Goal: Transaction & Acquisition: Purchase product/service

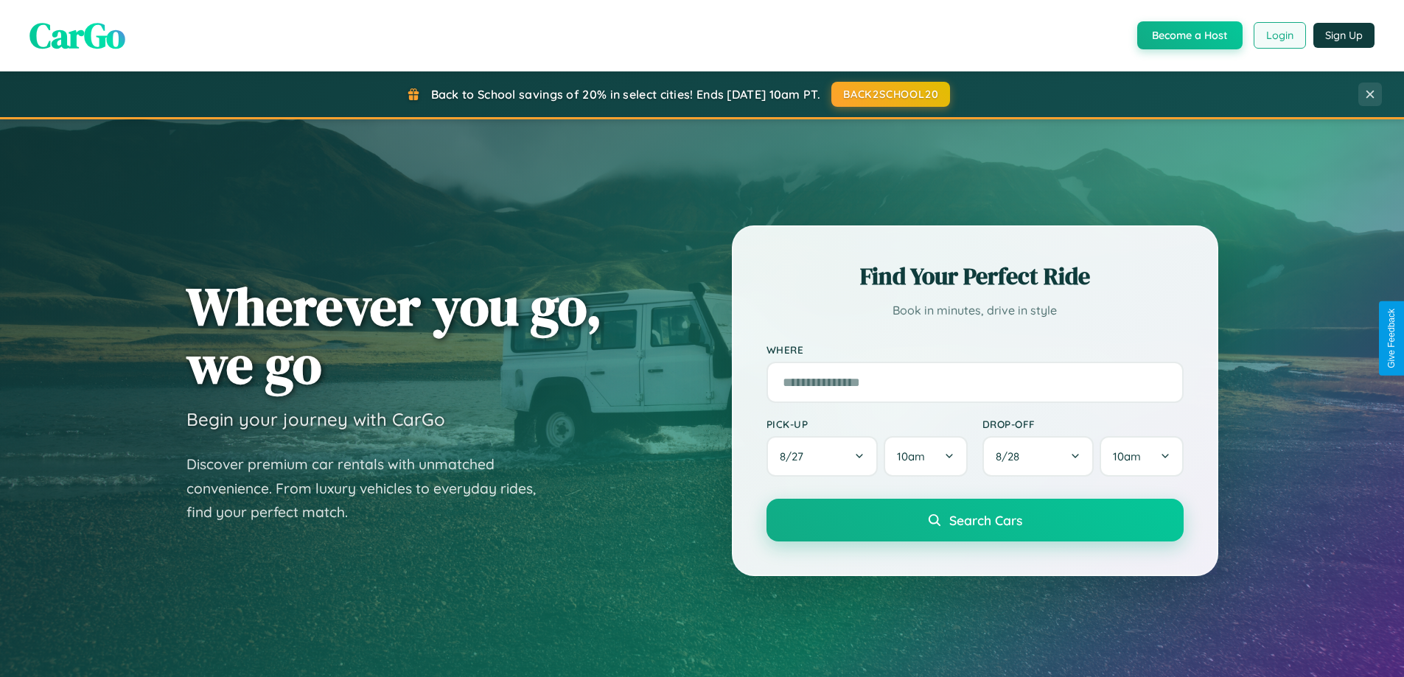
click at [1278, 35] on button "Login" at bounding box center [1279, 35] width 52 height 27
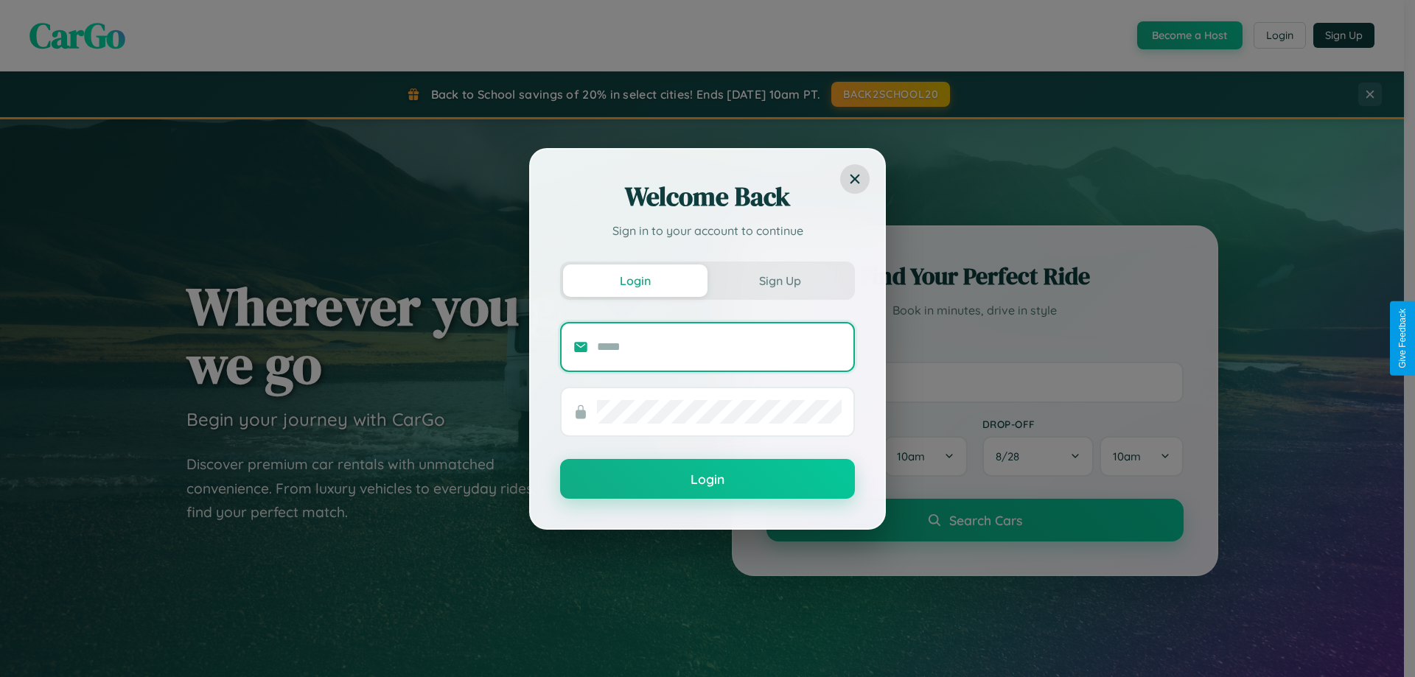
click at [719, 346] on input "text" at bounding box center [719, 347] width 245 height 24
type input "**********"
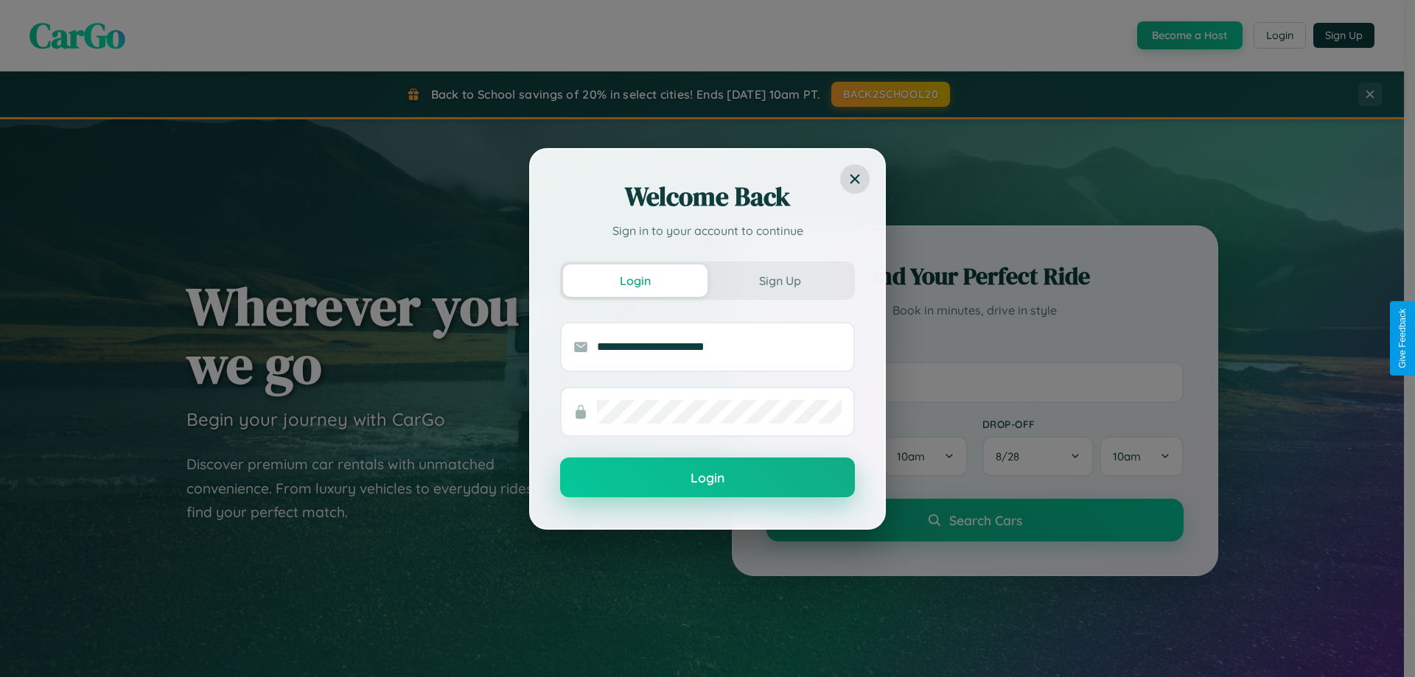
click at [707, 478] on button "Login" at bounding box center [707, 478] width 295 height 40
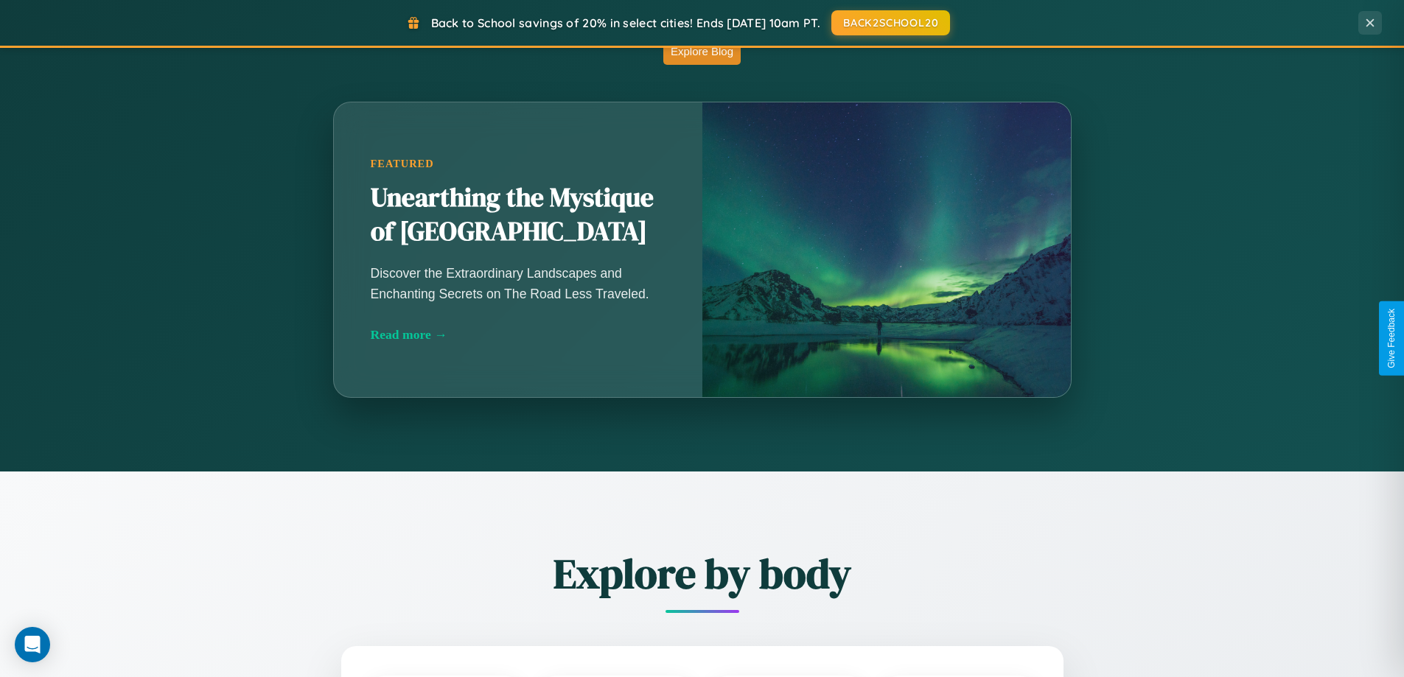
scroll to position [2835, 0]
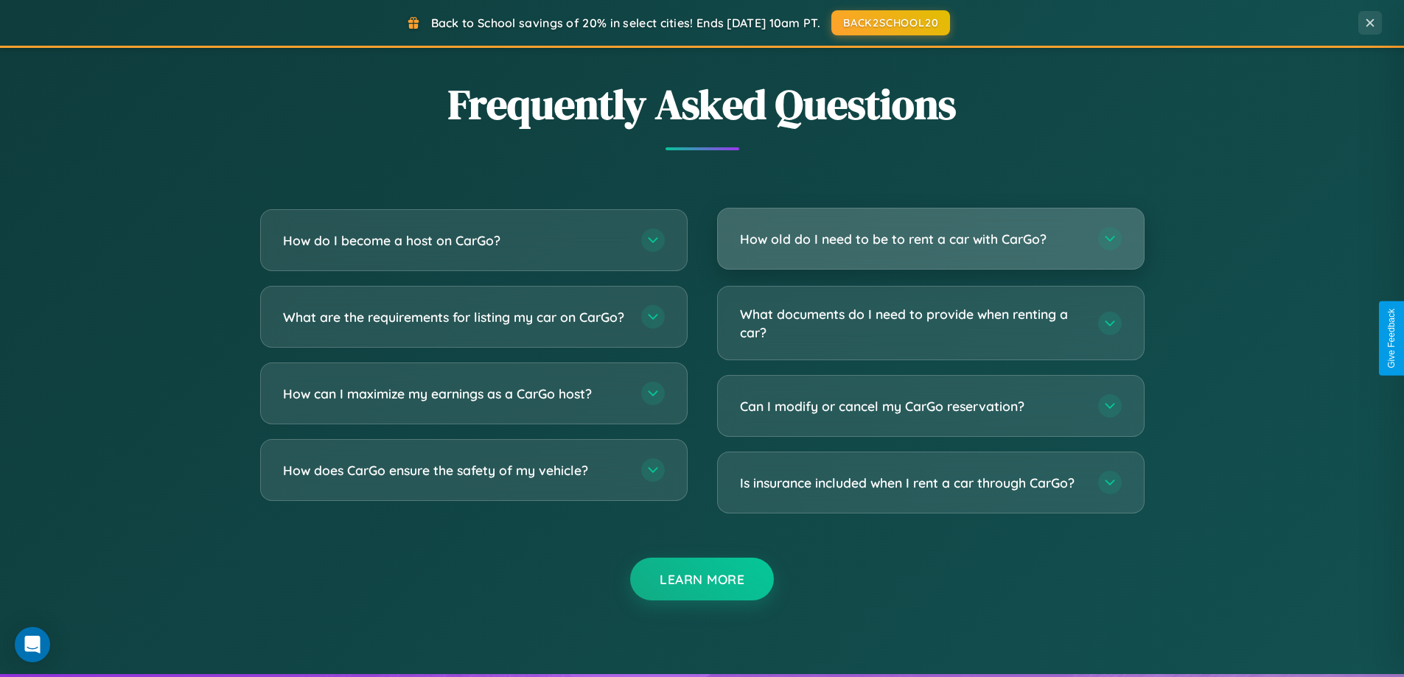
click at [930, 239] on h3 "How old do I need to be to rent a car with CarGo?" at bounding box center [911, 239] width 343 height 18
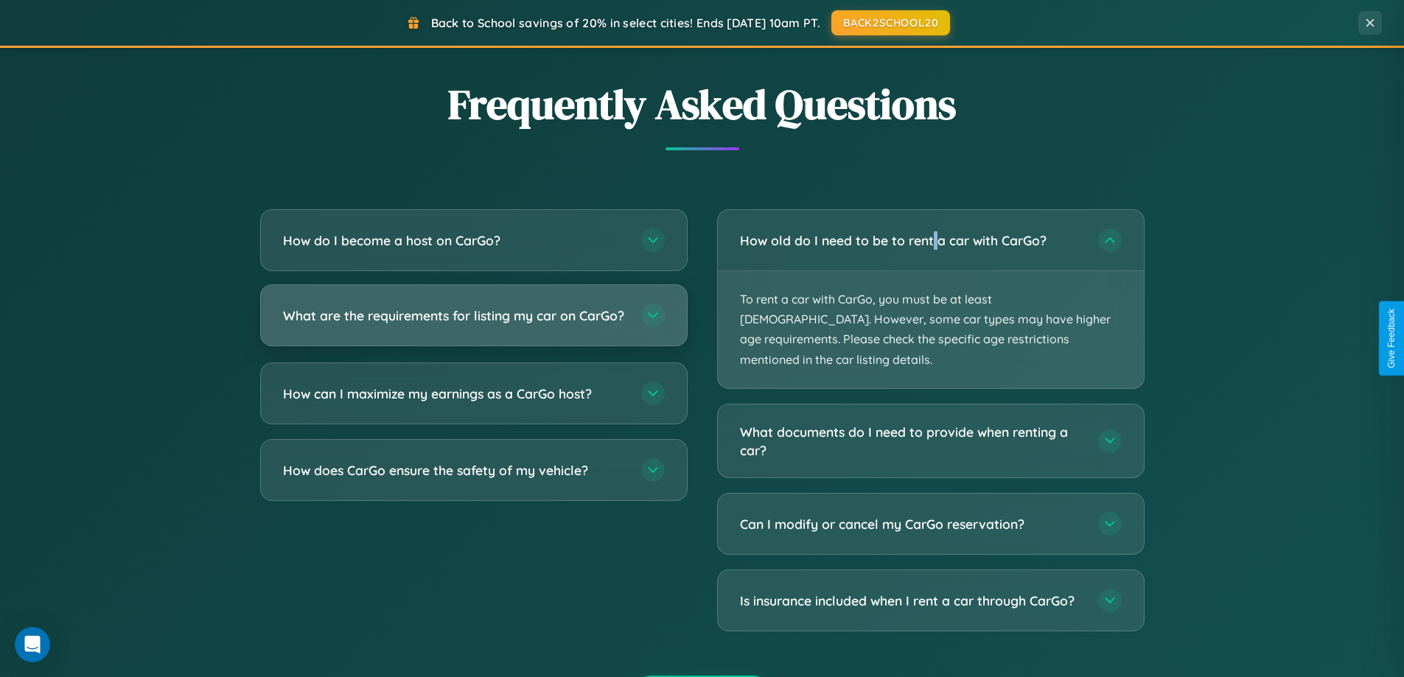
click at [473, 323] on h3 "What are the requirements for listing my car on CarGo?" at bounding box center [454, 316] width 343 height 18
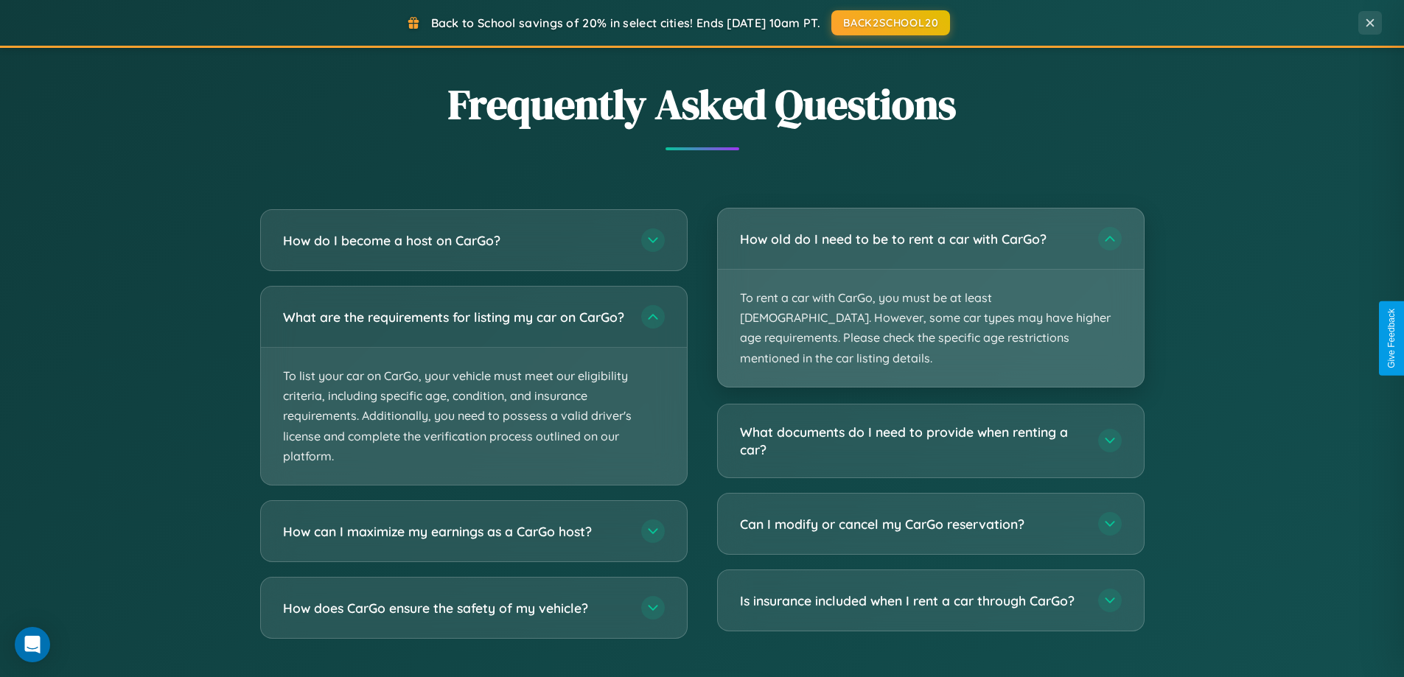
click at [930, 289] on p "To rent a car with CarGo, you must be at least 21 years old. However, some car …" at bounding box center [931, 328] width 426 height 117
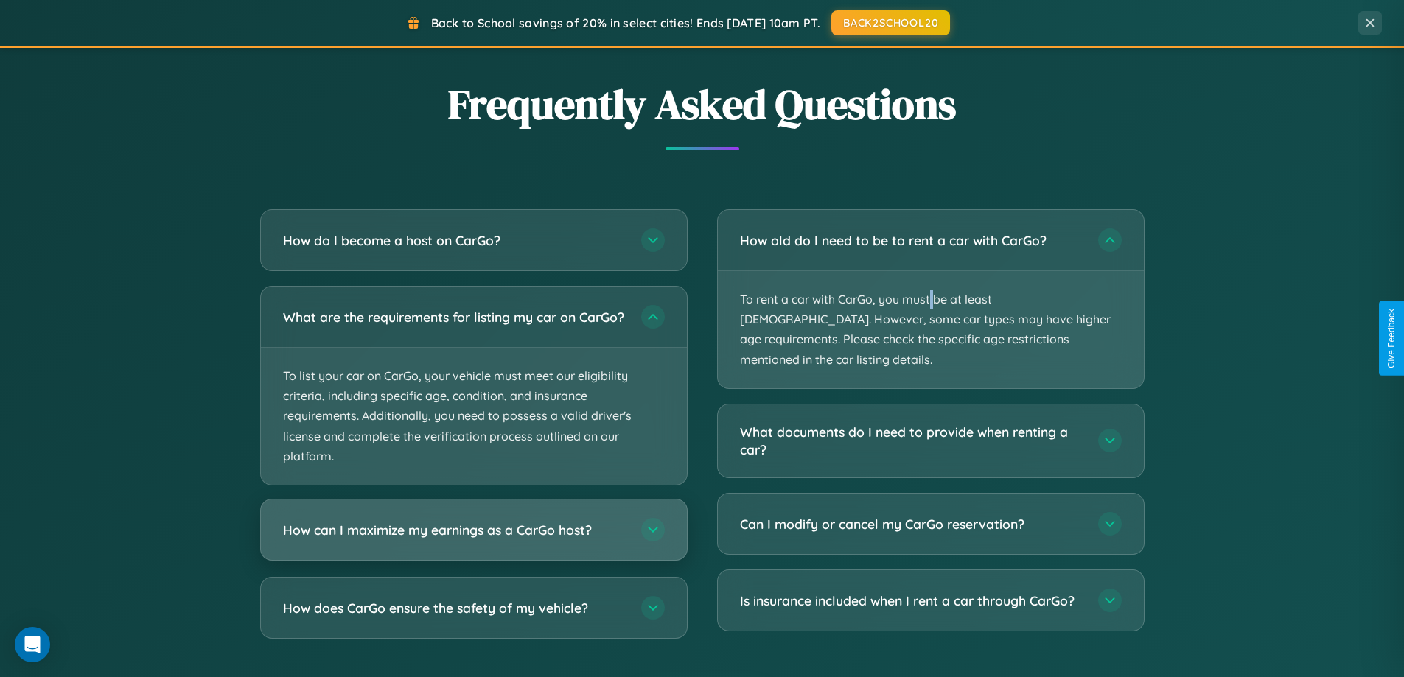
click at [473, 539] on h3 "How can I maximize my earnings as a CarGo host?" at bounding box center [454, 530] width 343 height 18
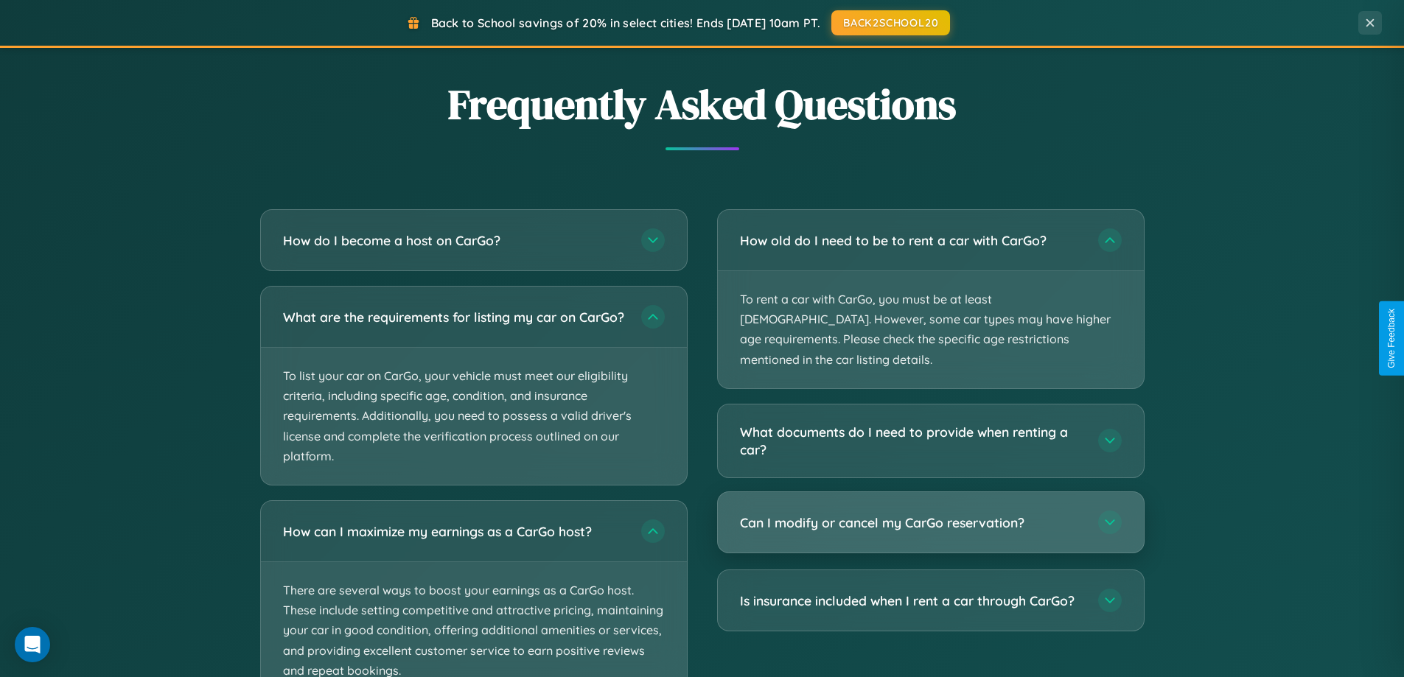
click at [930, 514] on h3 "Can I modify or cancel my CarGo reservation?" at bounding box center [911, 523] width 343 height 18
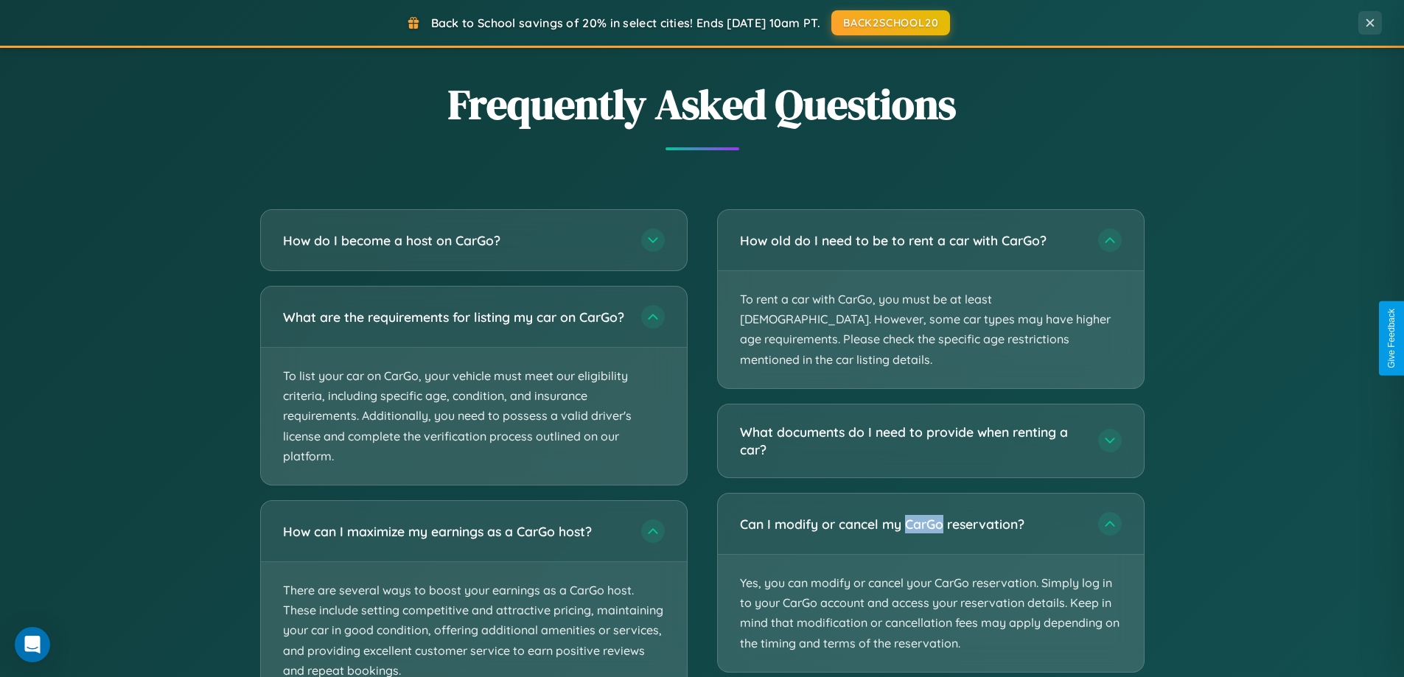
click at [889, 23] on button "BACK2SCHOOL20" at bounding box center [890, 22] width 125 height 27
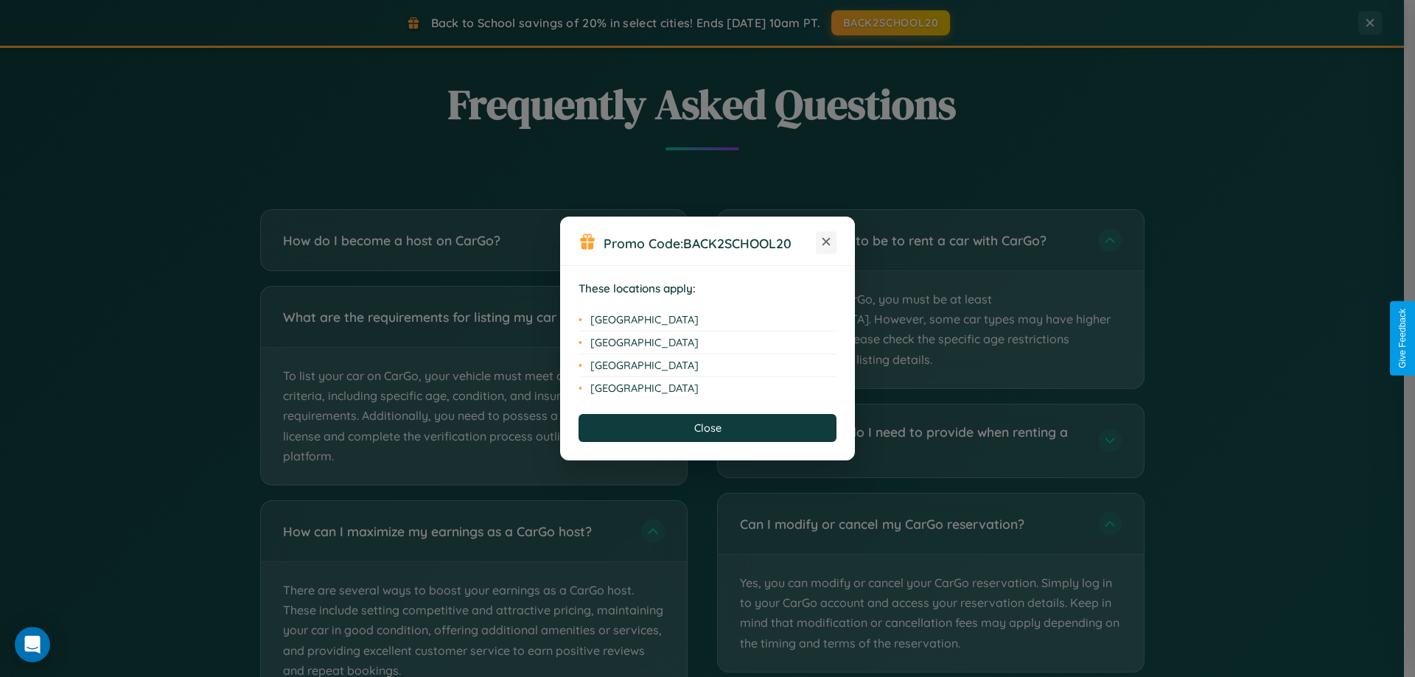
click at [826, 242] on icon at bounding box center [826, 242] width 8 height 8
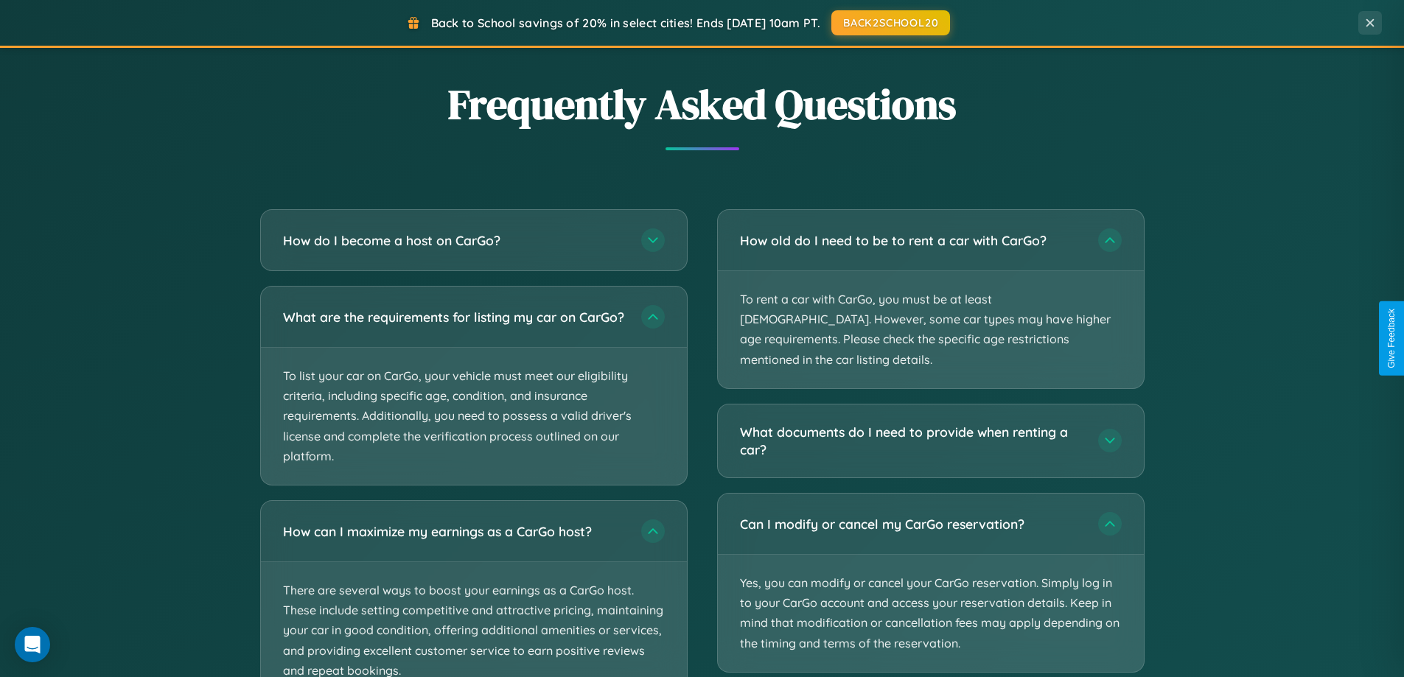
scroll to position [43, 0]
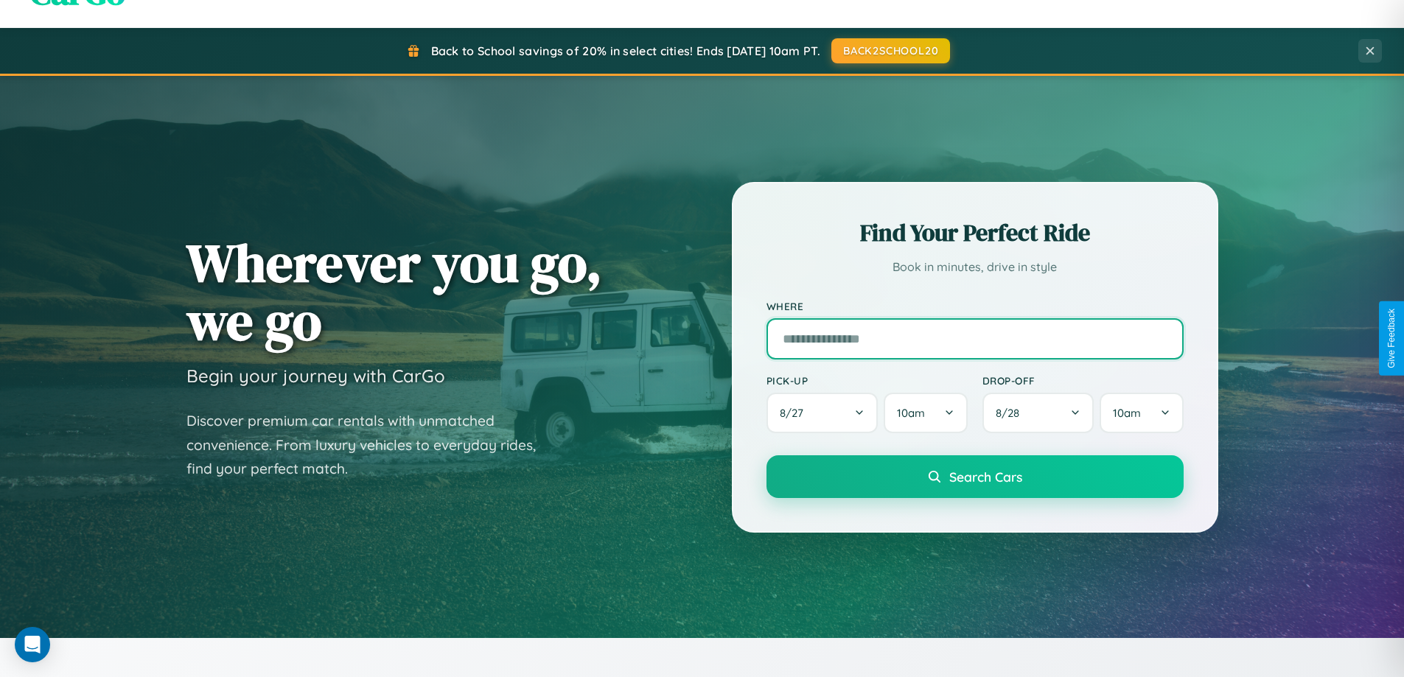
click at [974, 338] on input "text" at bounding box center [974, 338] width 417 height 41
type input "**********"
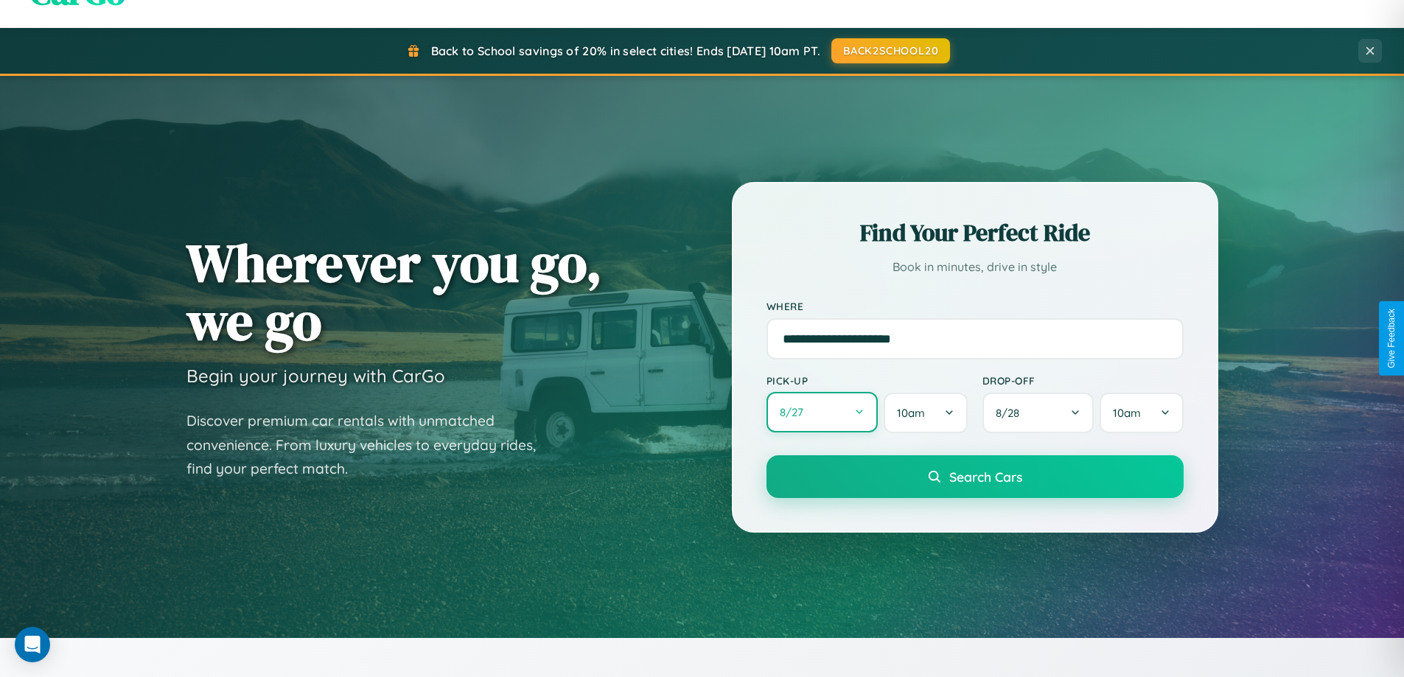
click at [822, 413] on button "8 / 27" at bounding box center [822, 412] width 112 height 41
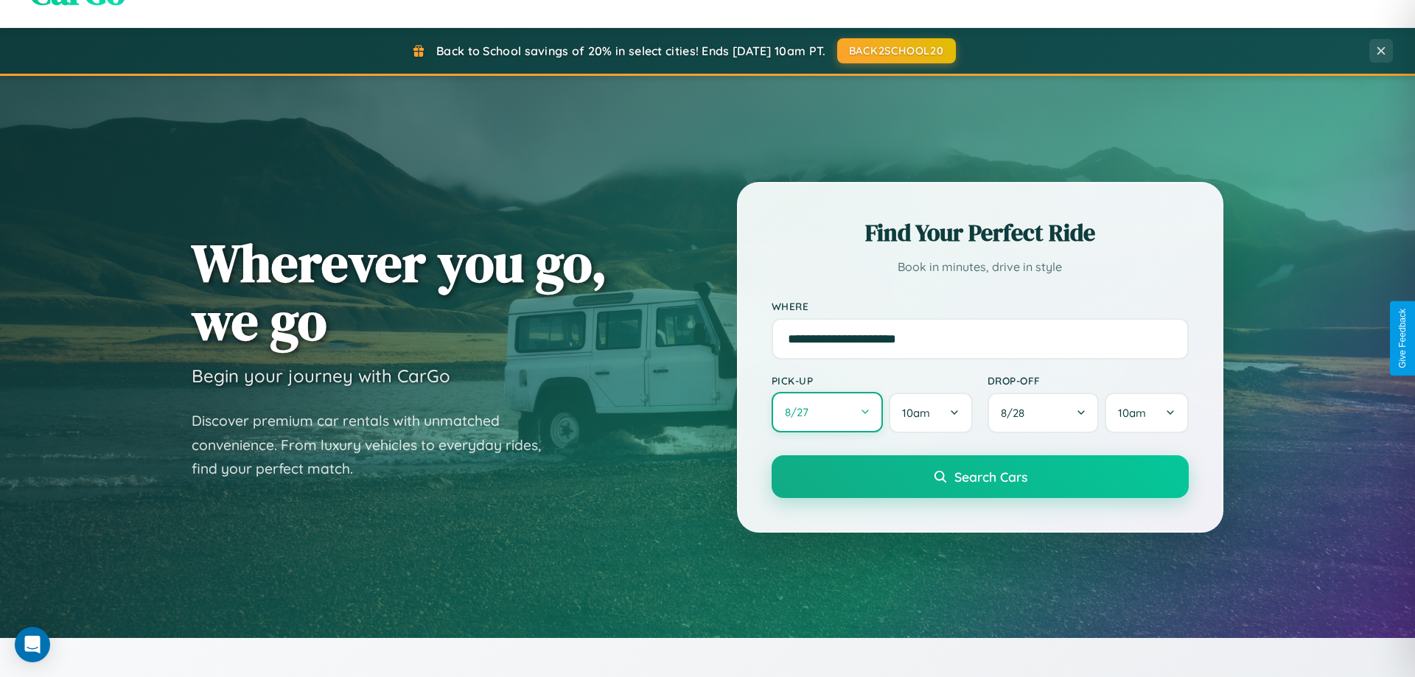
select select "*"
select select "****"
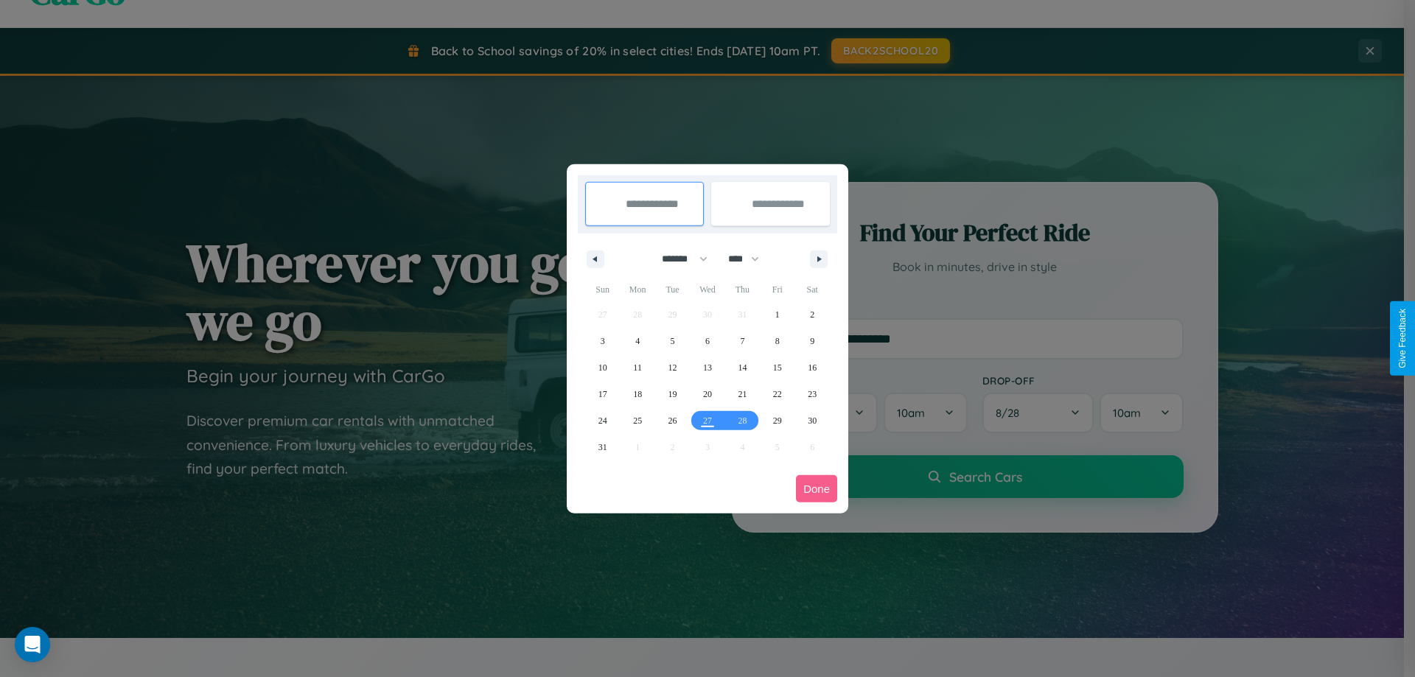
drag, startPoint x: 678, startPoint y: 259, endPoint x: 707, endPoint y: 295, distance: 47.2
click at [678, 259] on select "******* ******** ***** ***** *** **** **** ****** ********* ******* ******** **…" at bounding box center [682, 259] width 63 height 24
select select "*"
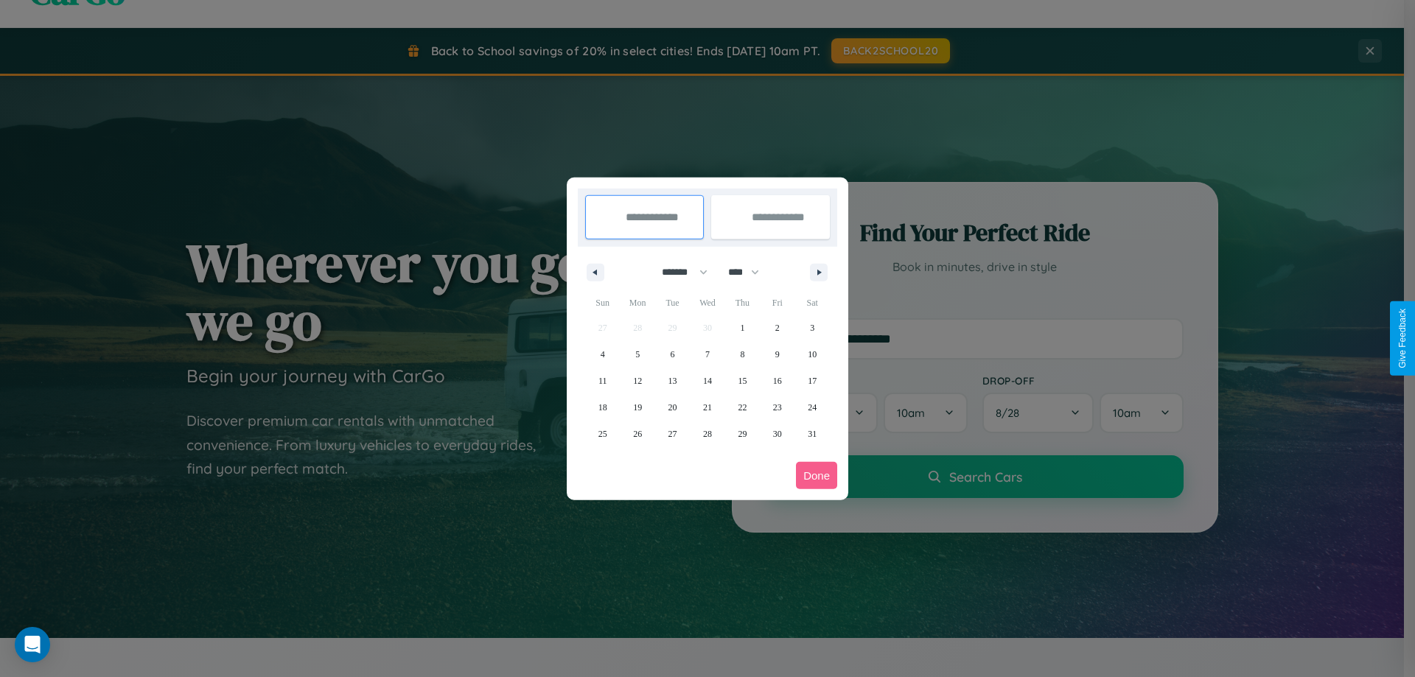
click at [750, 272] on select "**** **** **** **** **** **** **** **** **** **** **** **** **** **** **** ****…" at bounding box center [743, 272] width 44 height 24
select select "****"
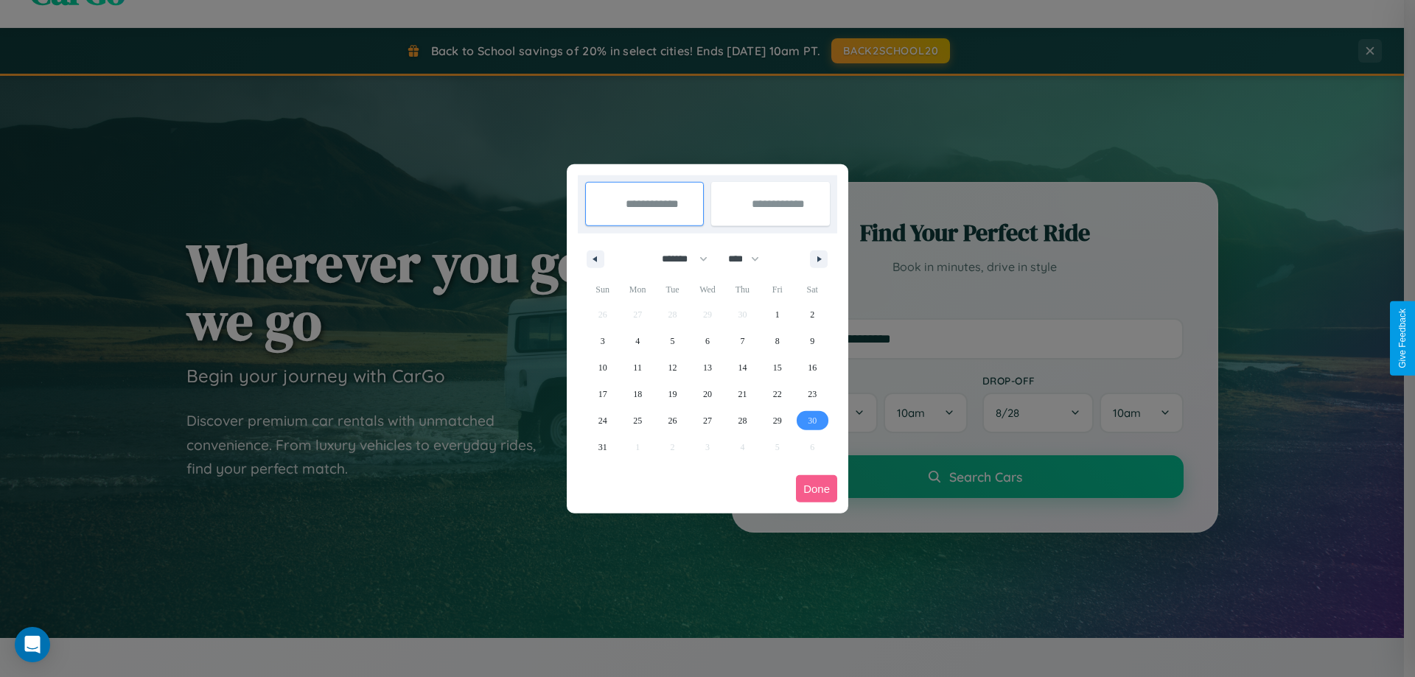
click at [812, 420] on span "30" at bounding box center [812, 420] width 9 height 27
type input "**********"
click at [819, 259] on icon "button" at bounding box center [821, 259] width 7 height 6
select select "*"
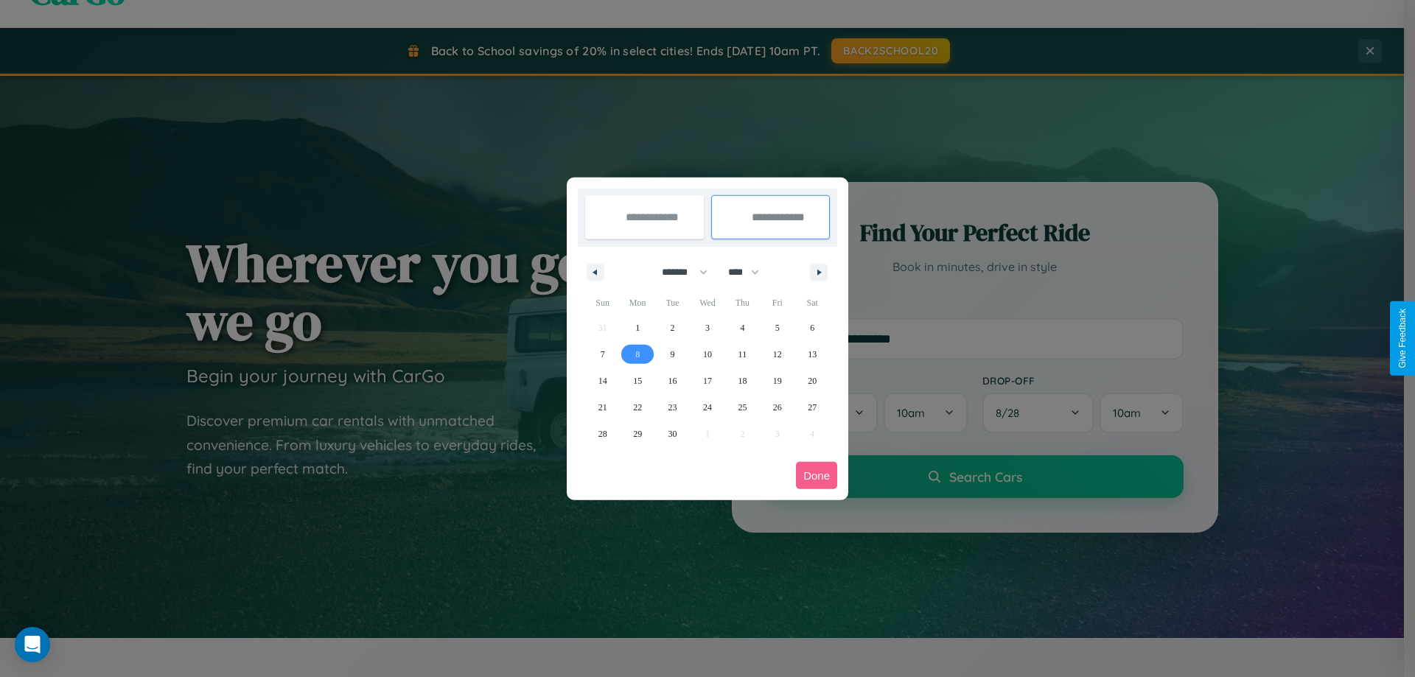
click at [637, 354] on span "8" at bounding box center [637, 354] width 4 height 27
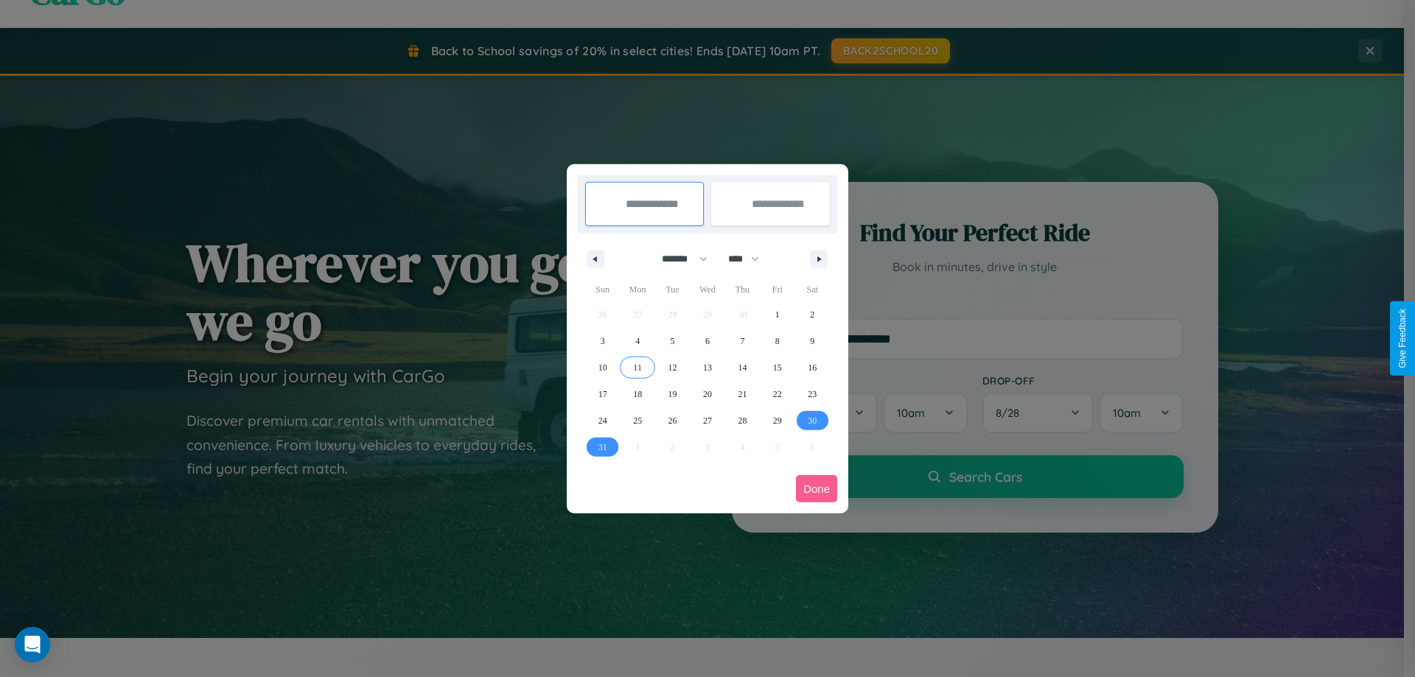
type input "**********"
select select "*"
click at [816, 488] on button "Done" at bounding box center [816, 488] width 41 height 27
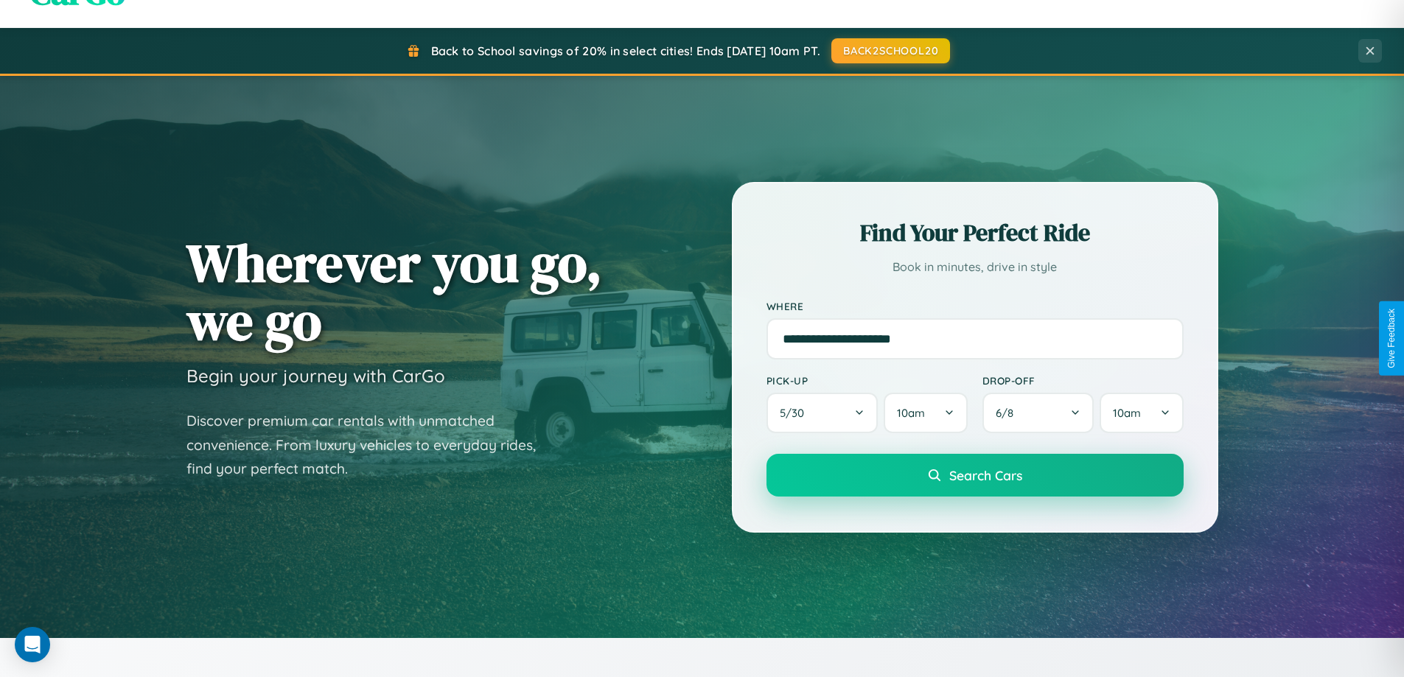
click at [974, 475] on span "Search Cars" at bounding box center [985, 475] width 73 height 16
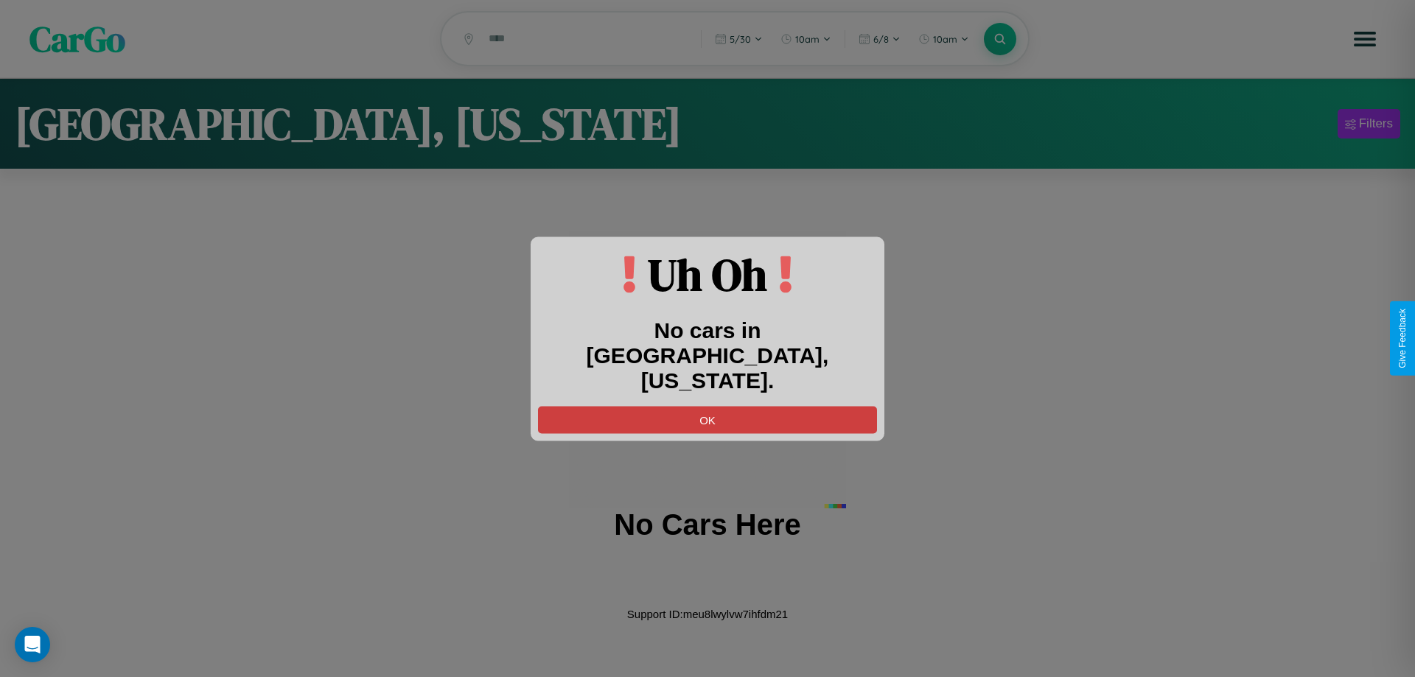
click at [707, 406] on button "OK" at bounding box center [707, 419] width 339 height 27
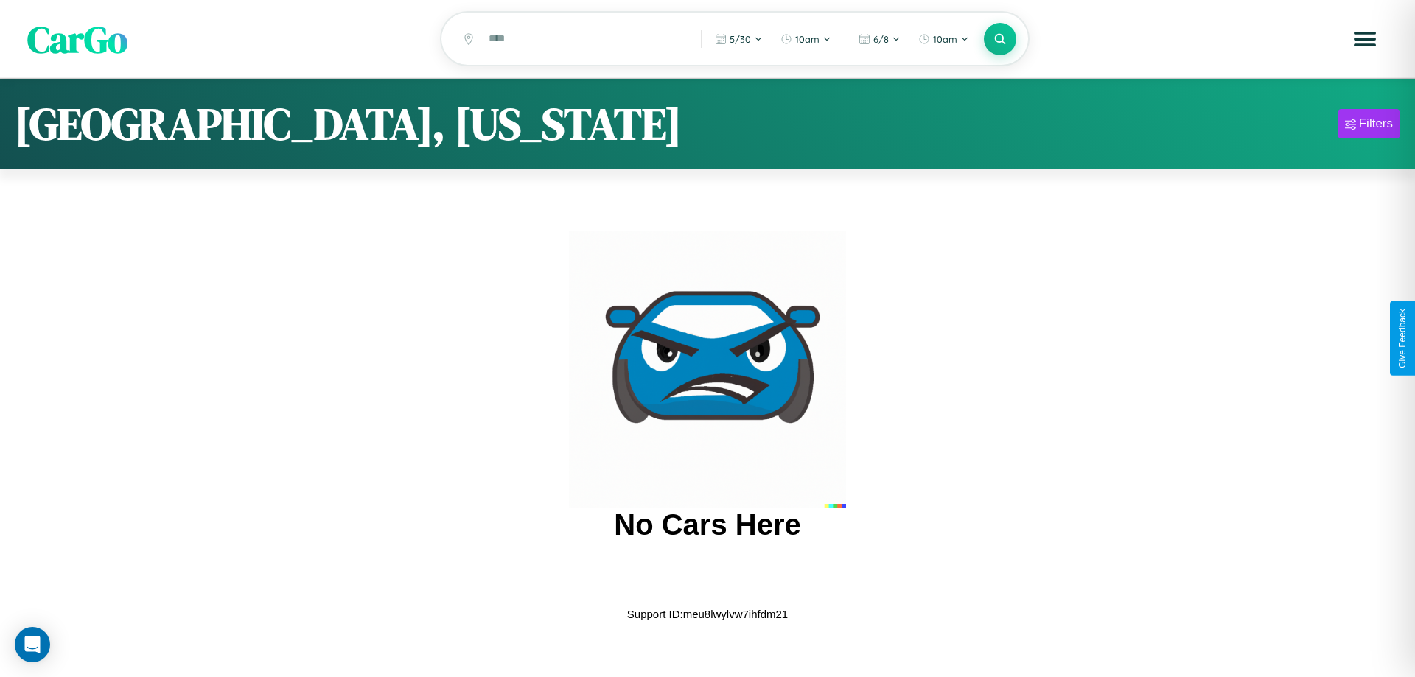
click at [77, 40] on span "CarGo" at bounding box center [77, 38] width 100 height 51
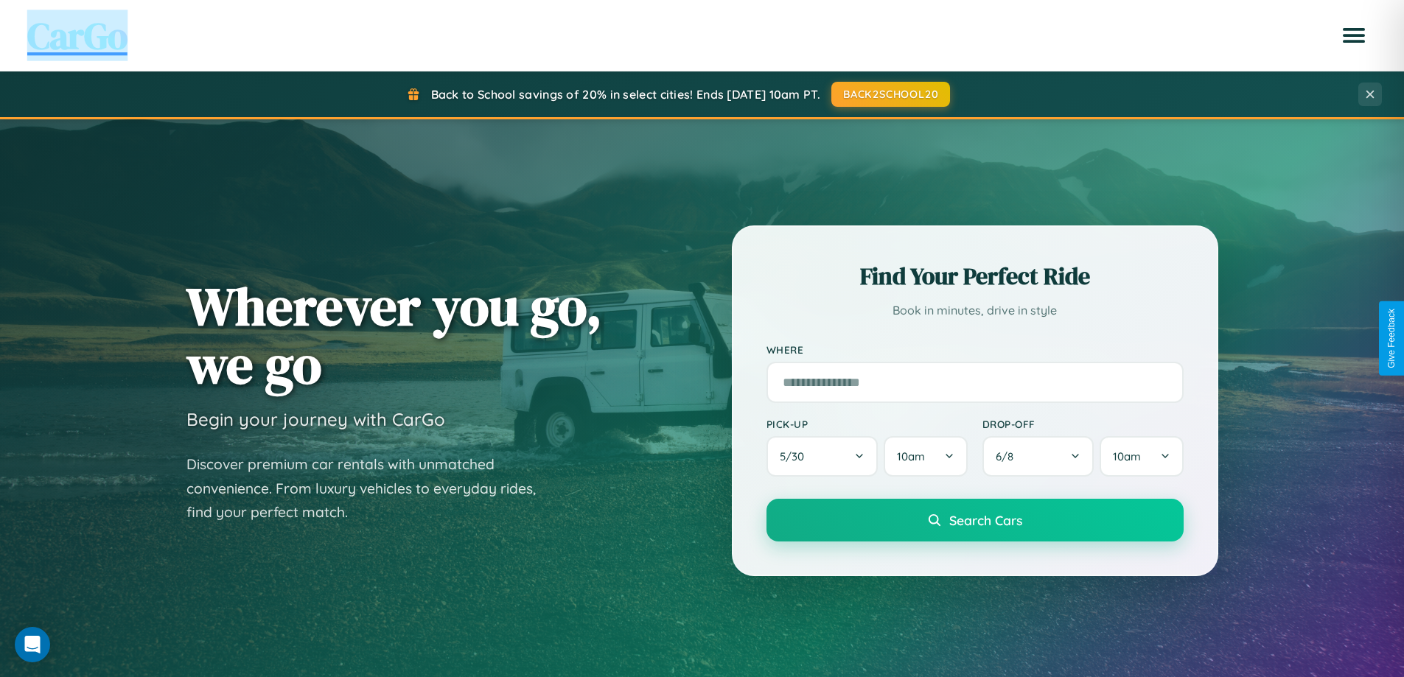
scroll to position [1014, 0]
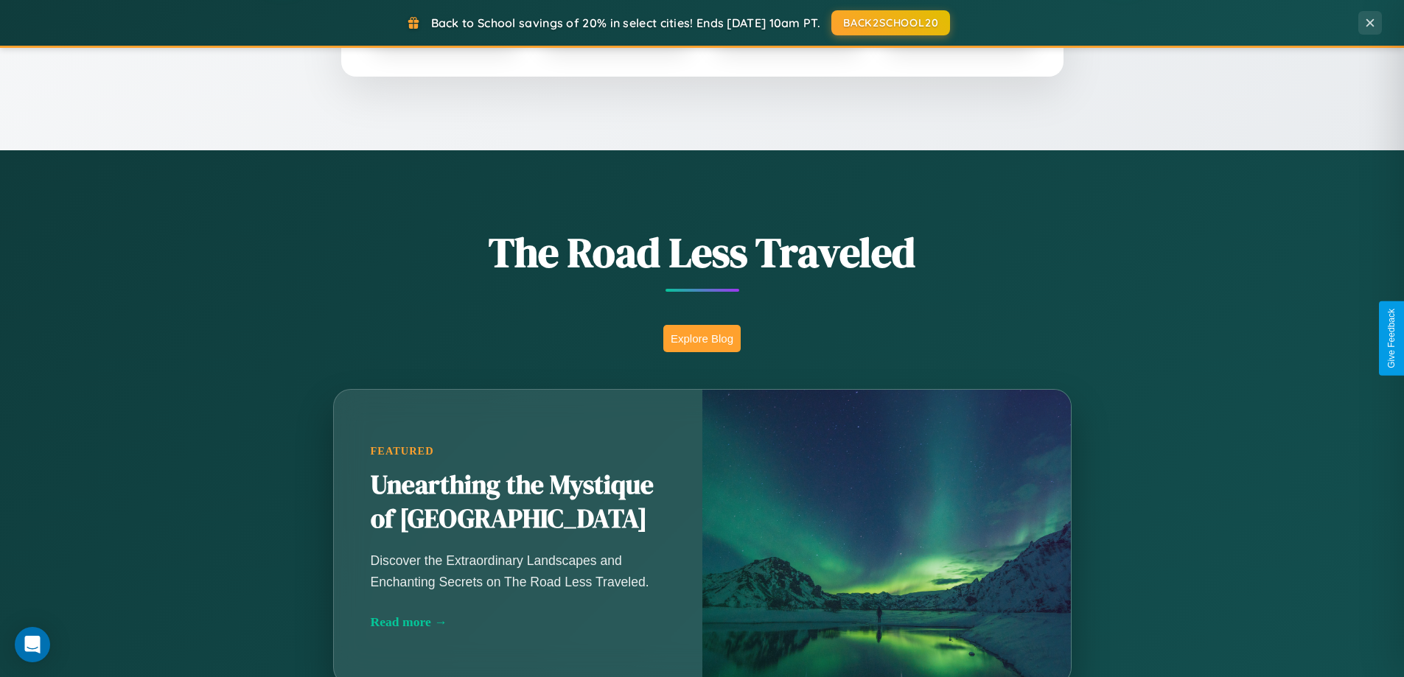
click at [701, 338] on button "Explore Blog" at bounding box center [701, 338] width 77 height 27
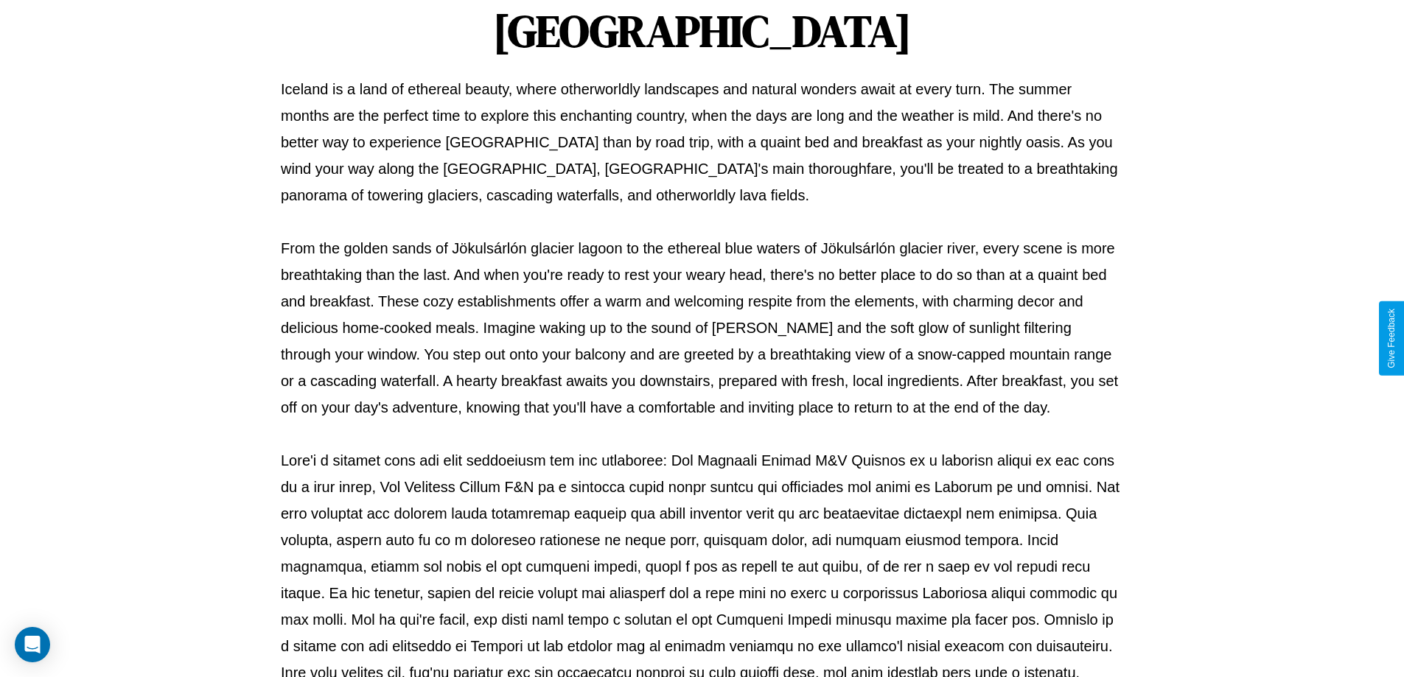
scroll to position [477, 0]
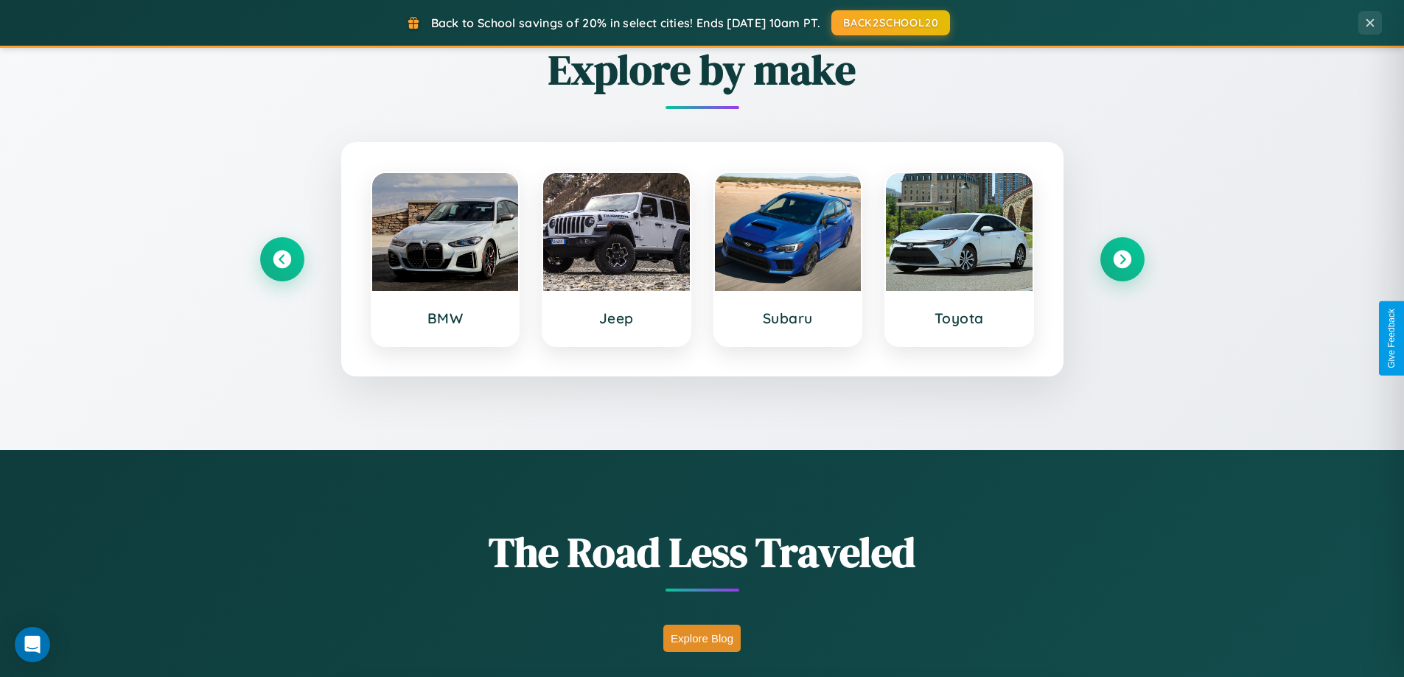
scroll to position [43, 0]
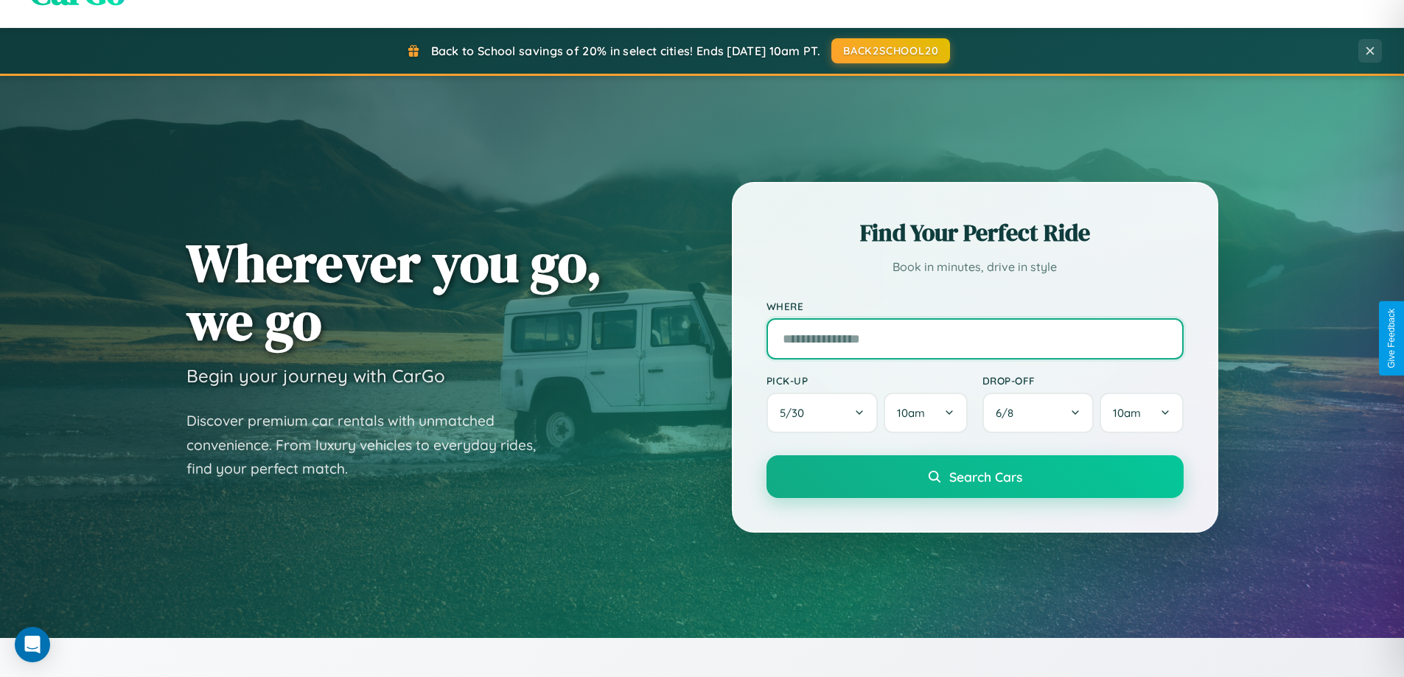
click at [974, 338] on input "text" at bounding box center [974, 338] width 417 height 41
type input "*******"
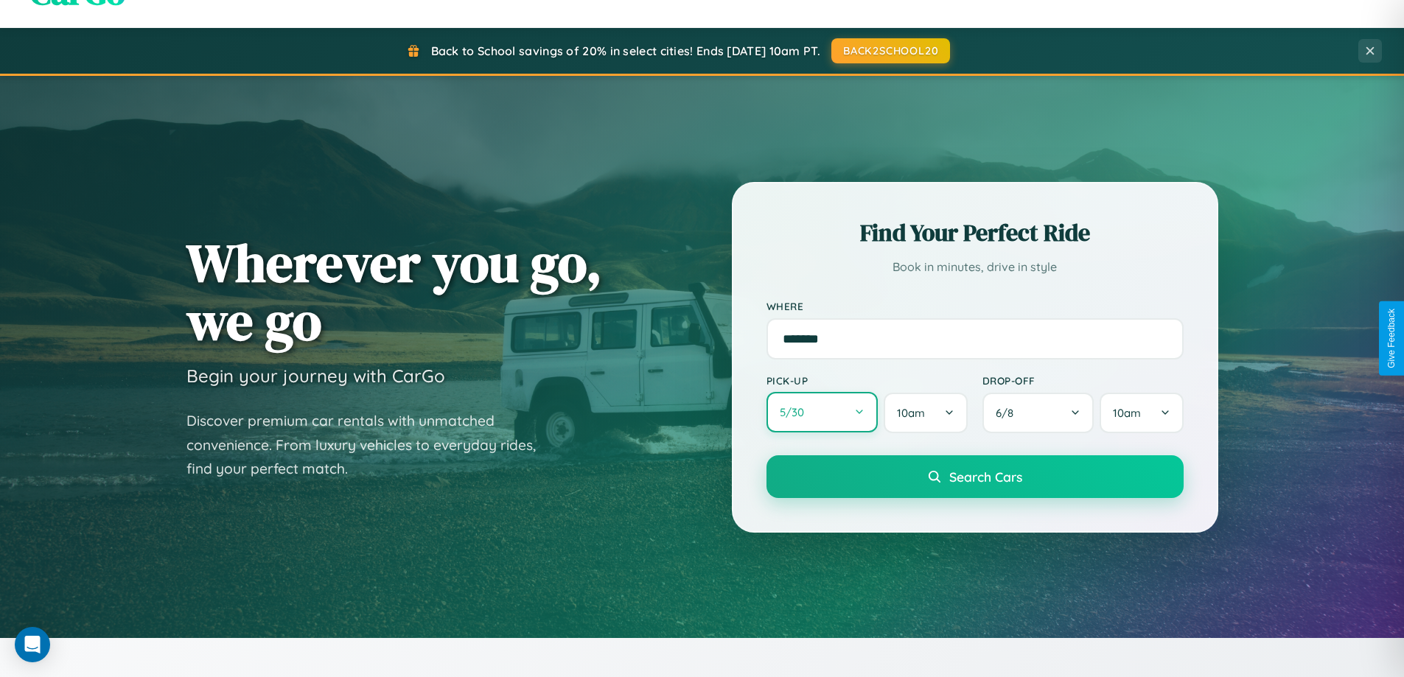
click at [822, 413] on button "5 / 30" at bounding box center [822, 412] width 112 height 41
select select "*"
select select "****"
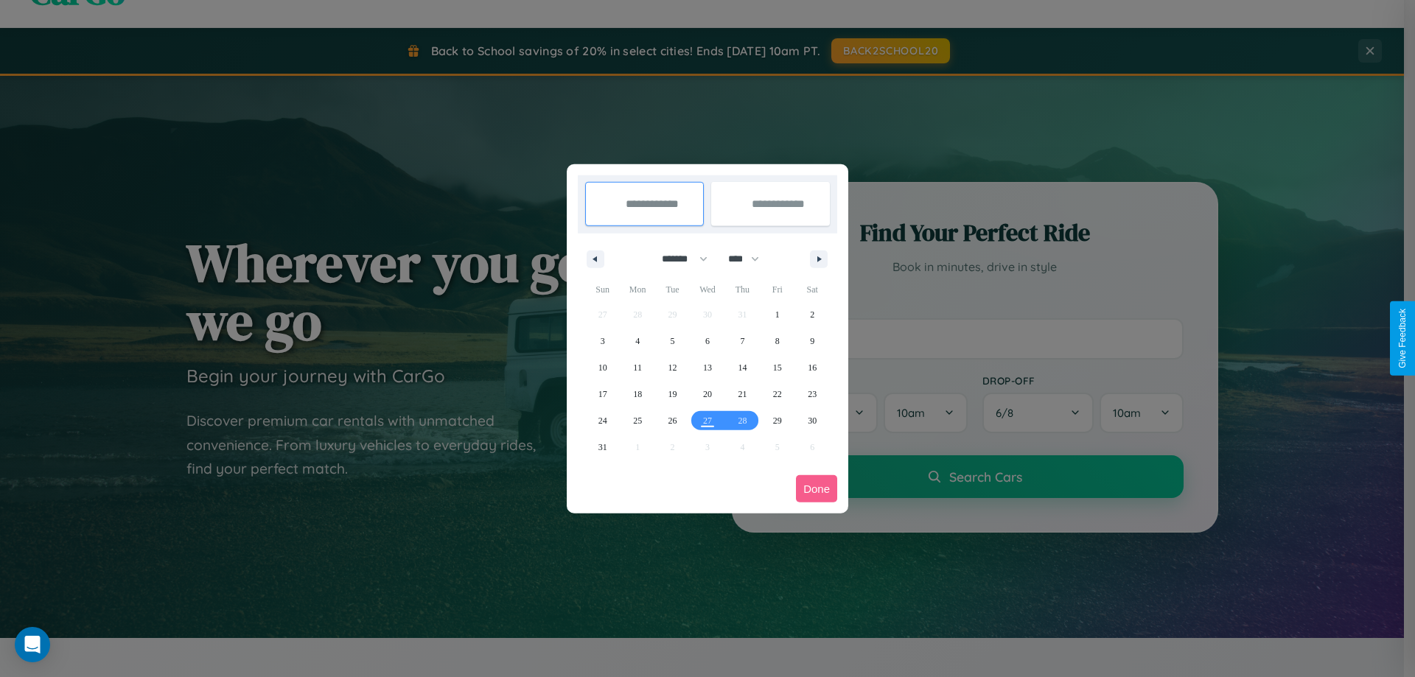
drag, startPoint x: 678, startPoint y: 259, endPoint x: 707, endPoint y: 295, distance: 47.2
click at [678, 259] on select "******* ******** ***** ***** *** **** **** ****** ********* ******* ******** **…" at bounding box center [682, 259] width 63 height 24
select select "*"
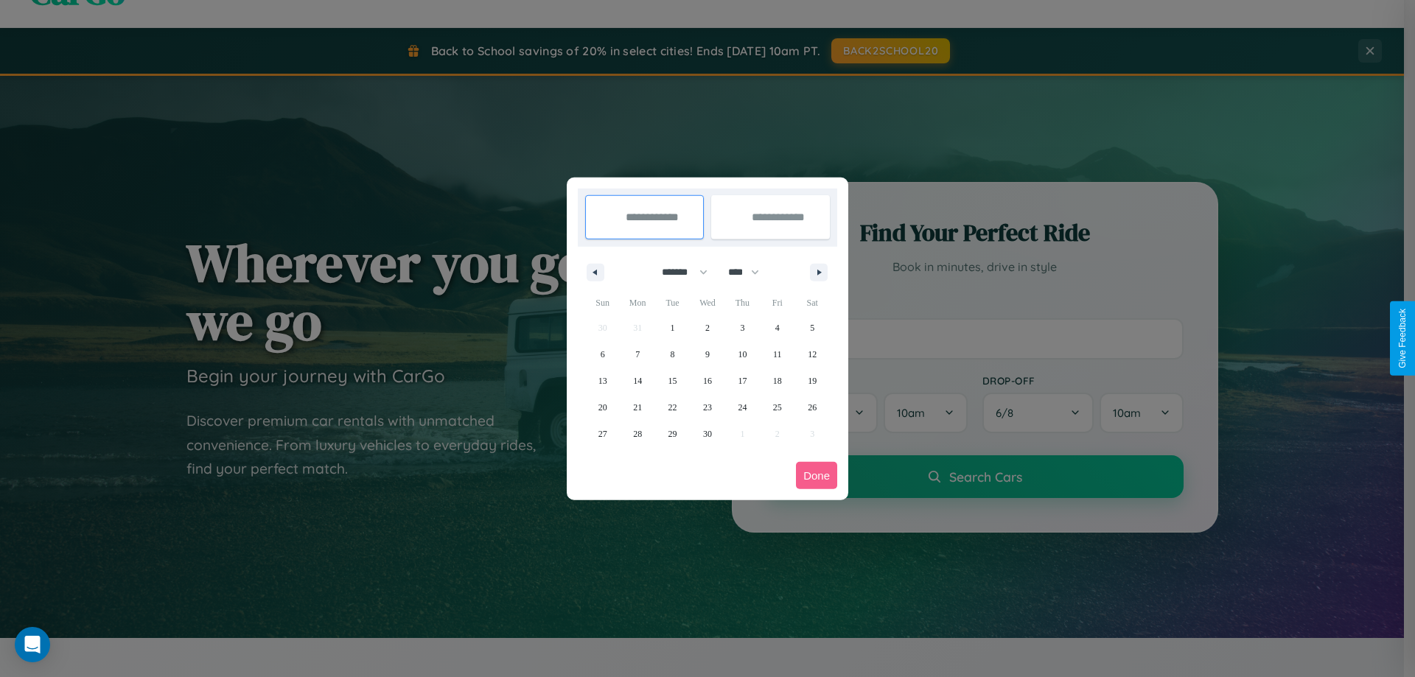
click at [750, 272] on select "**** **** **** **** **** **** **** **** **** **** **** **** **** **** **** ****…" at bounding box center [743, 272] width 44 height 24
select select "****"
click at [742, 380] on span "16" at bounding box center [742, 381] width 9 height 27
type input "**********"
click at [672, 407] on span "21" at bounding box center [672, 407] width 9 height 27
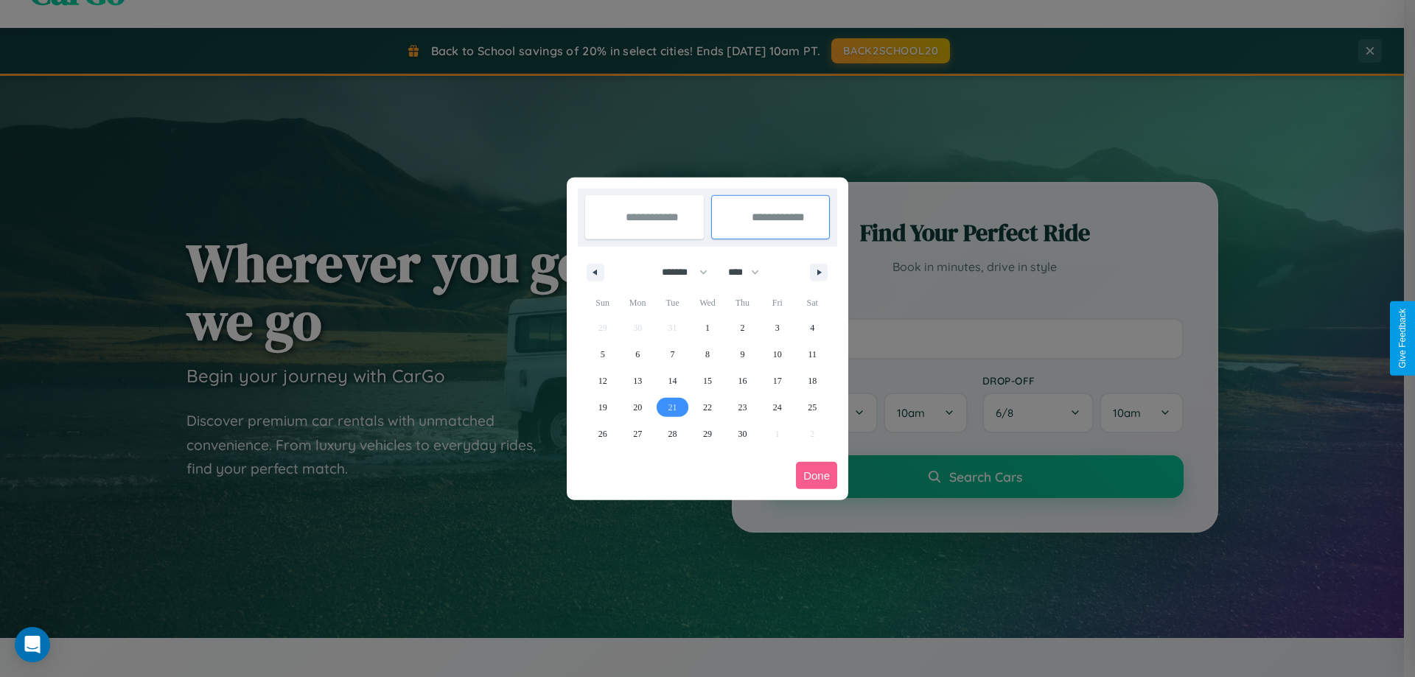
type input "**********"
click at [816, 475] on button "Done" at bounding box center [816, 475] width 41 height 27
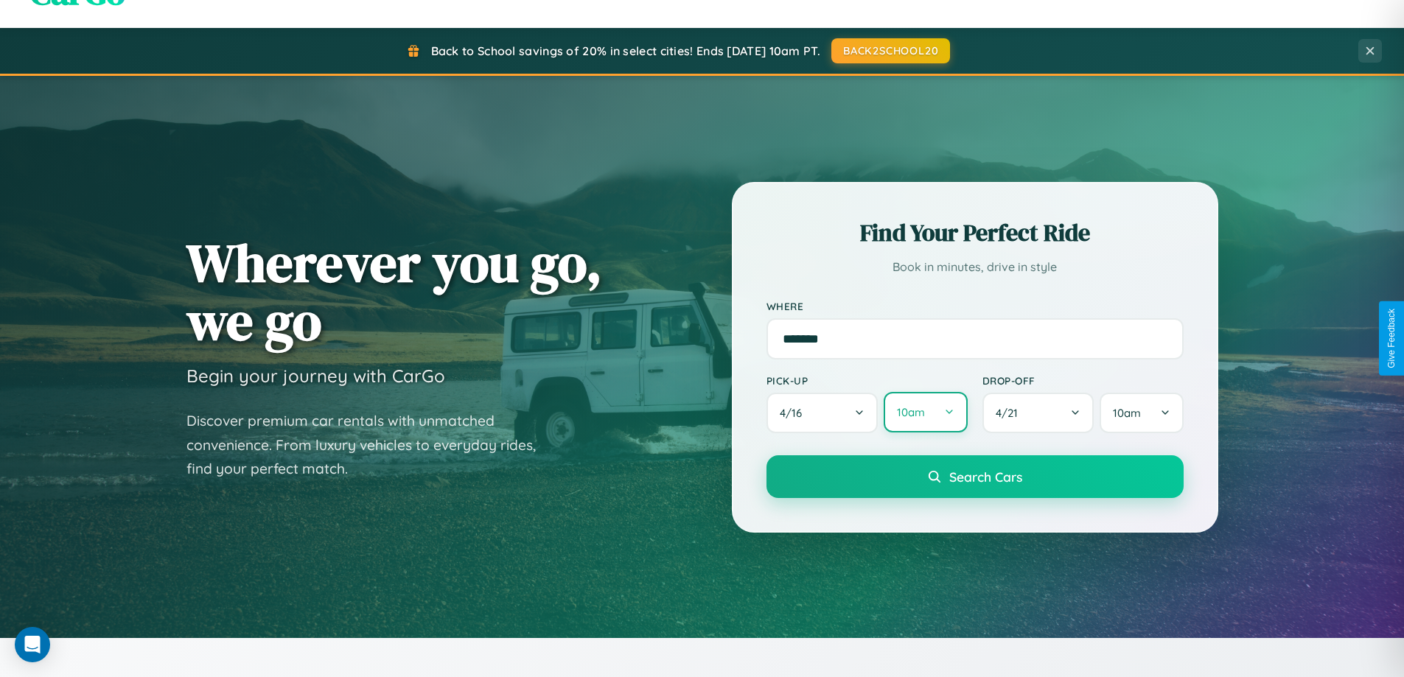
click at [925, 413] on button "10am" at bounding box center [924, 412] width 83 height 41
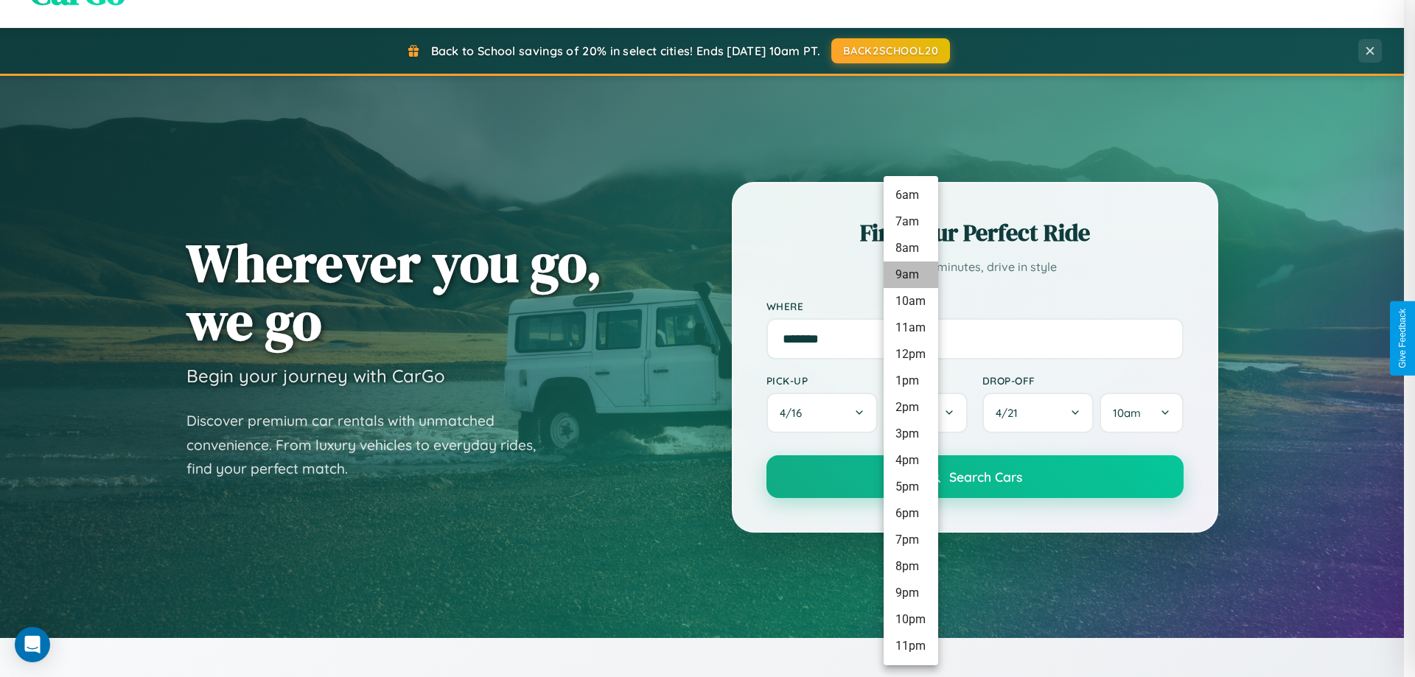
click at [910, 275] on li "9am" at bounding box center [910, 275] width 55 height 27
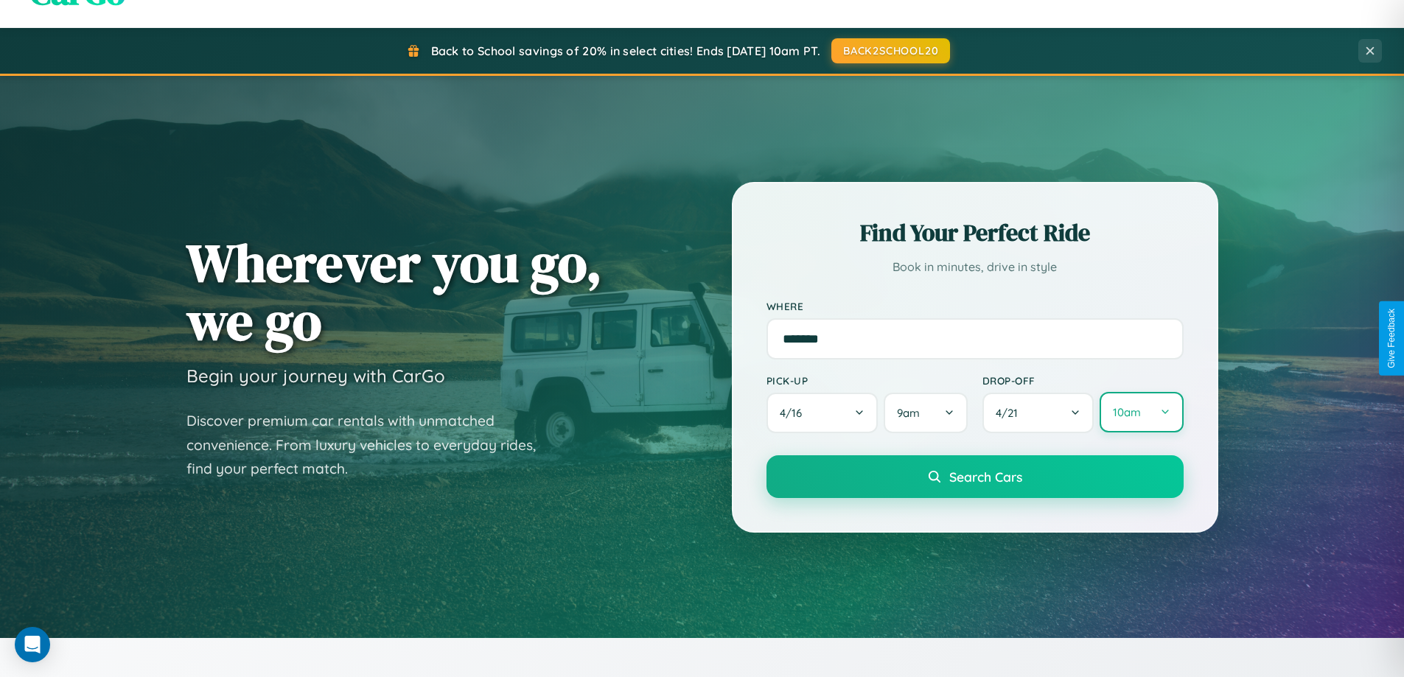
click at [1141, 413] on button "10am" at bounding box center [1140, 412] width 83 height 41
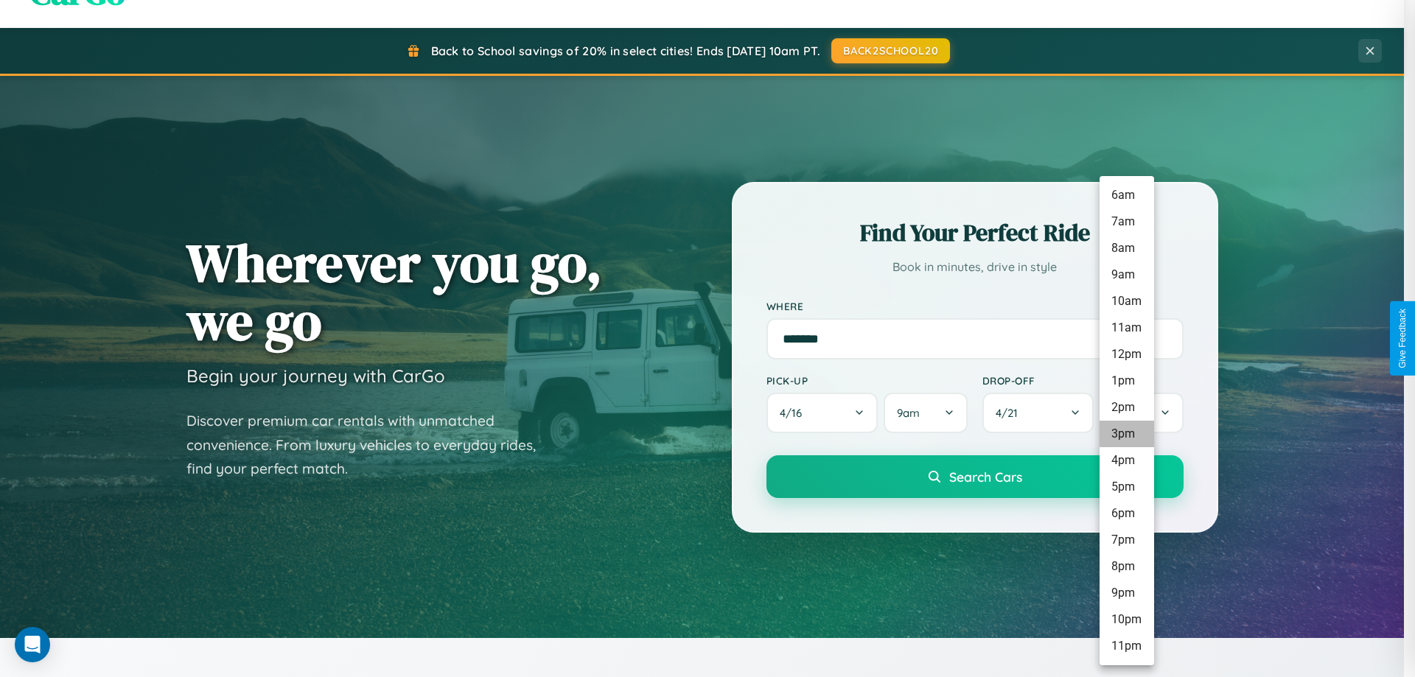
click at [1126, 434] on li "3pm" at bounding box center [1126, 434] width 55 height 27
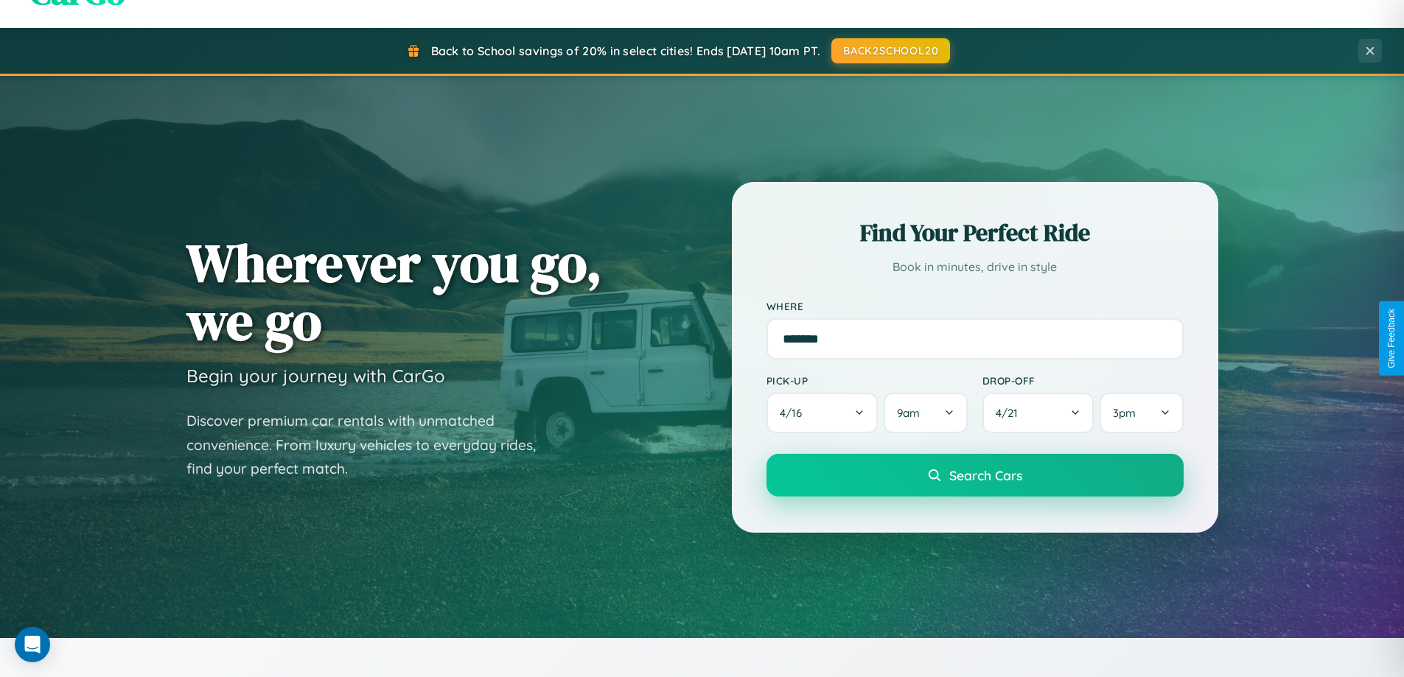
click at [974, 477] on span "Search Cars" at bounding box center [985, 475] width 73 height 16
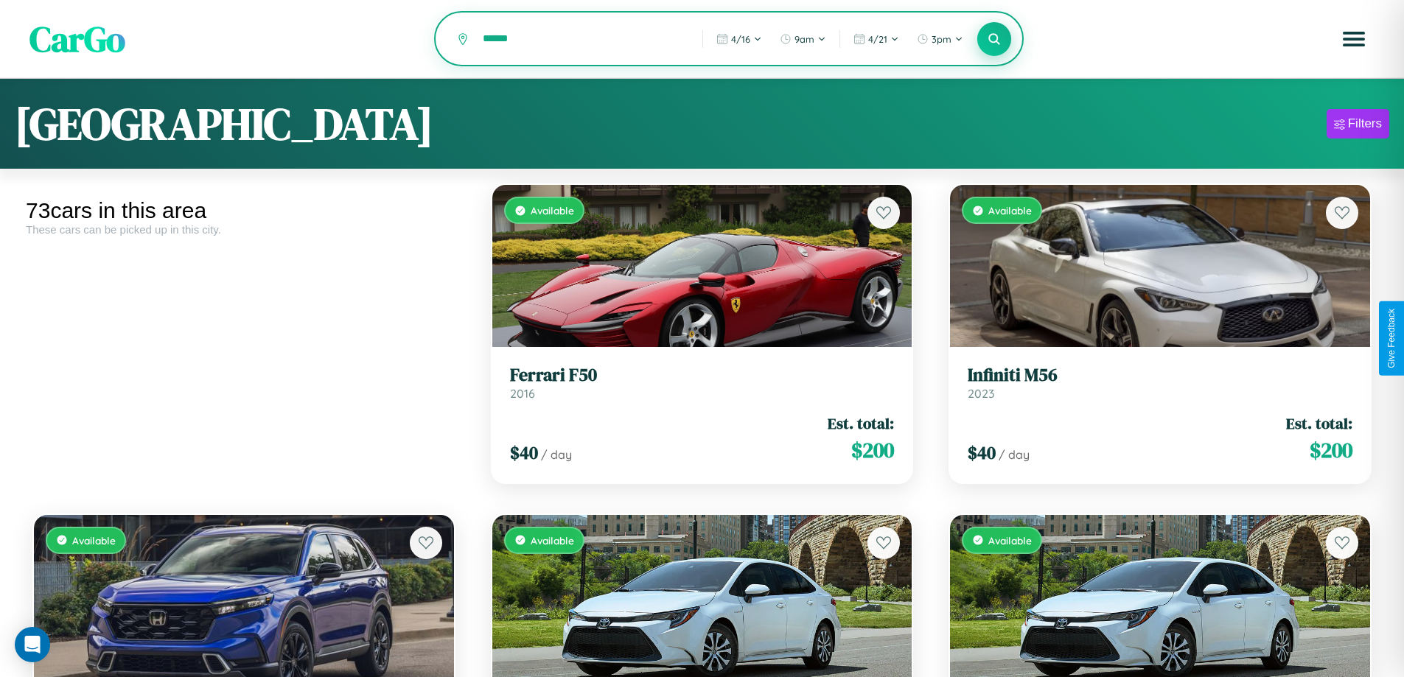
type input "******"
click at [994, 40] on icon at bounding box center [994, 39] width 14 height 14
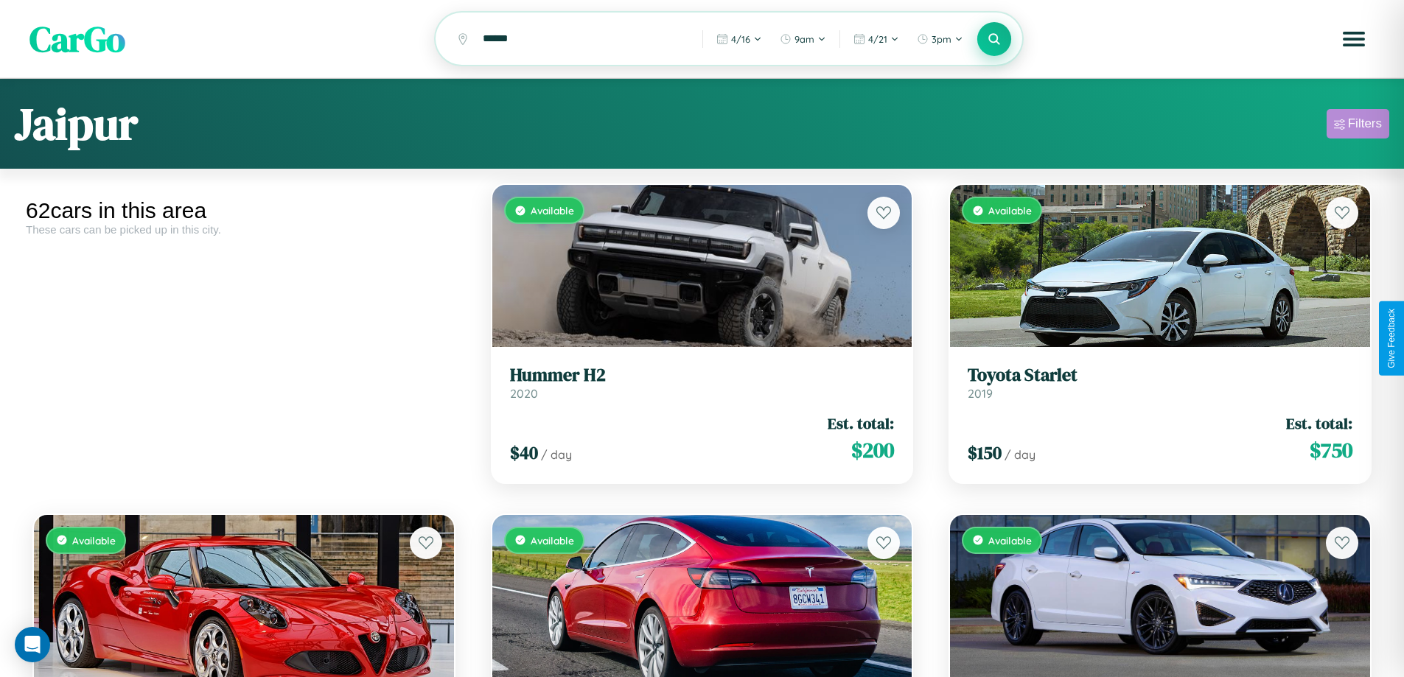
click at [1357, 126] on div "Filters" at bounding box center [1365, 123] width 34 height 15
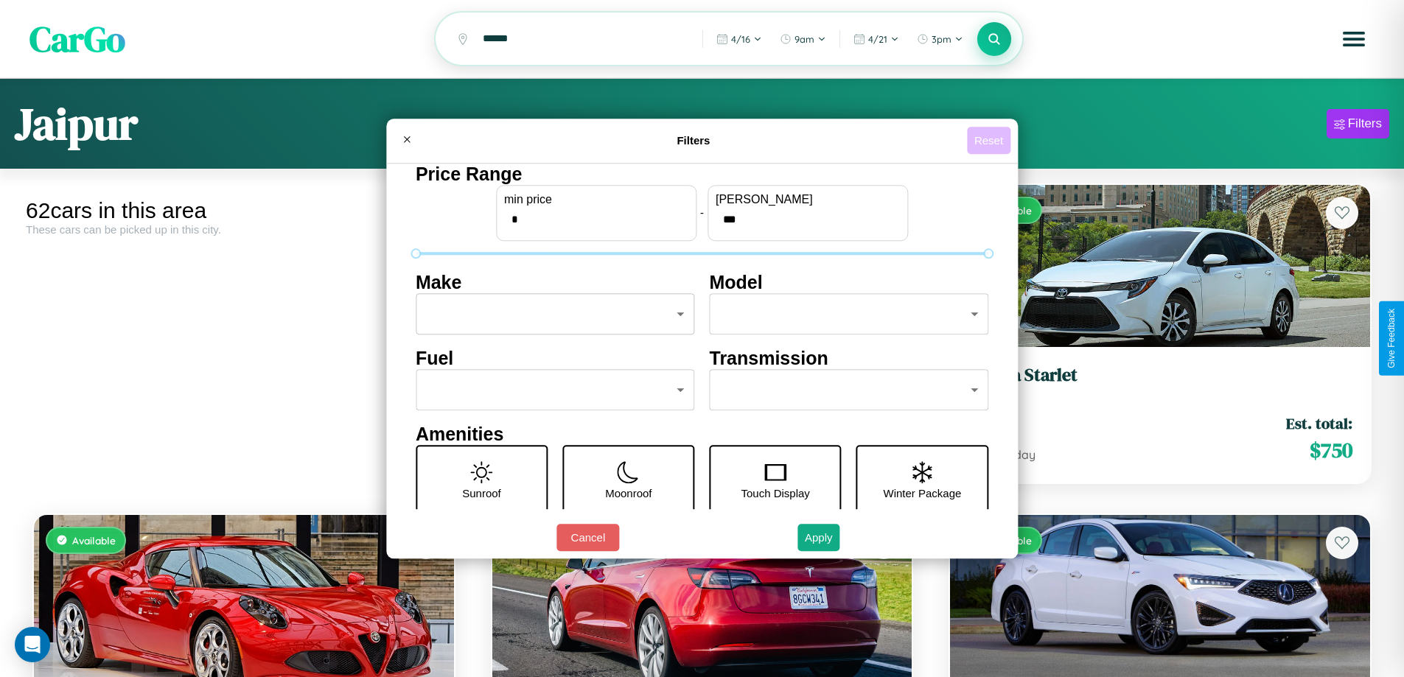
click at [990, 140] on button "Reset" at bounding box center [988, 140] width 43 height 27
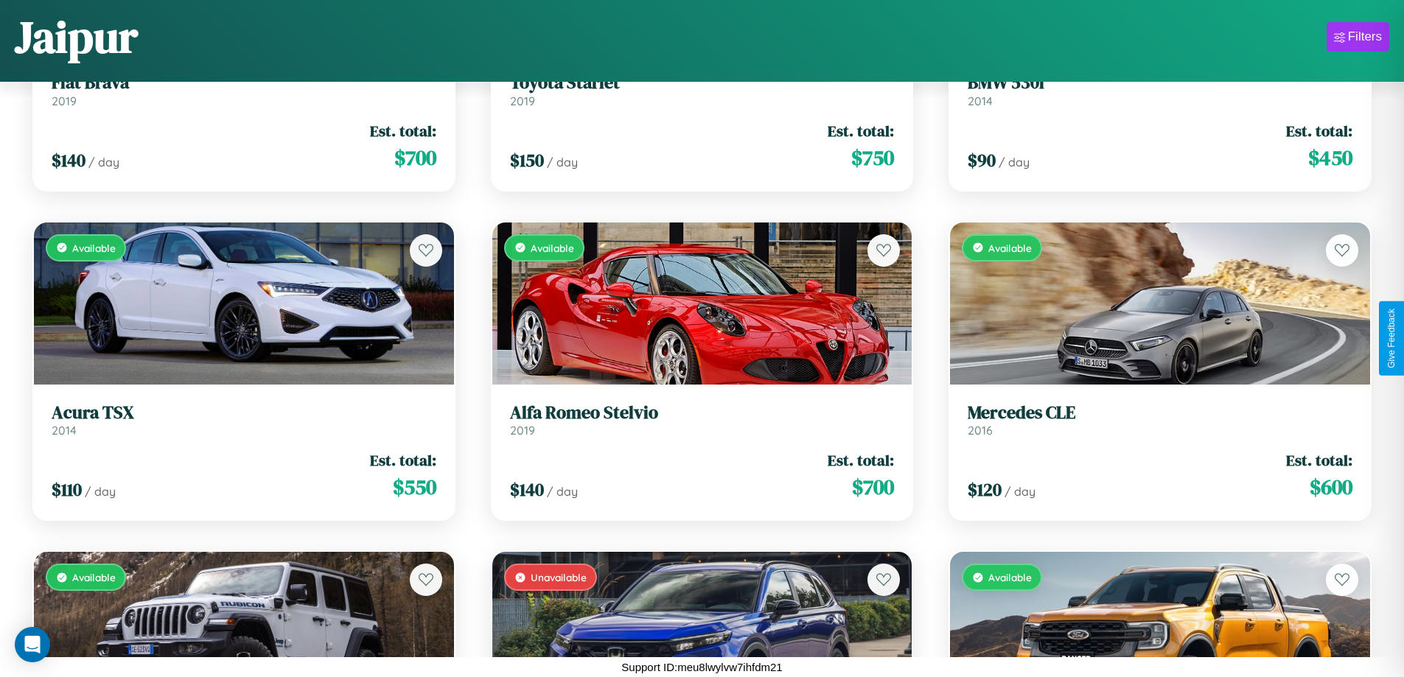
scroll to position [537, 0]
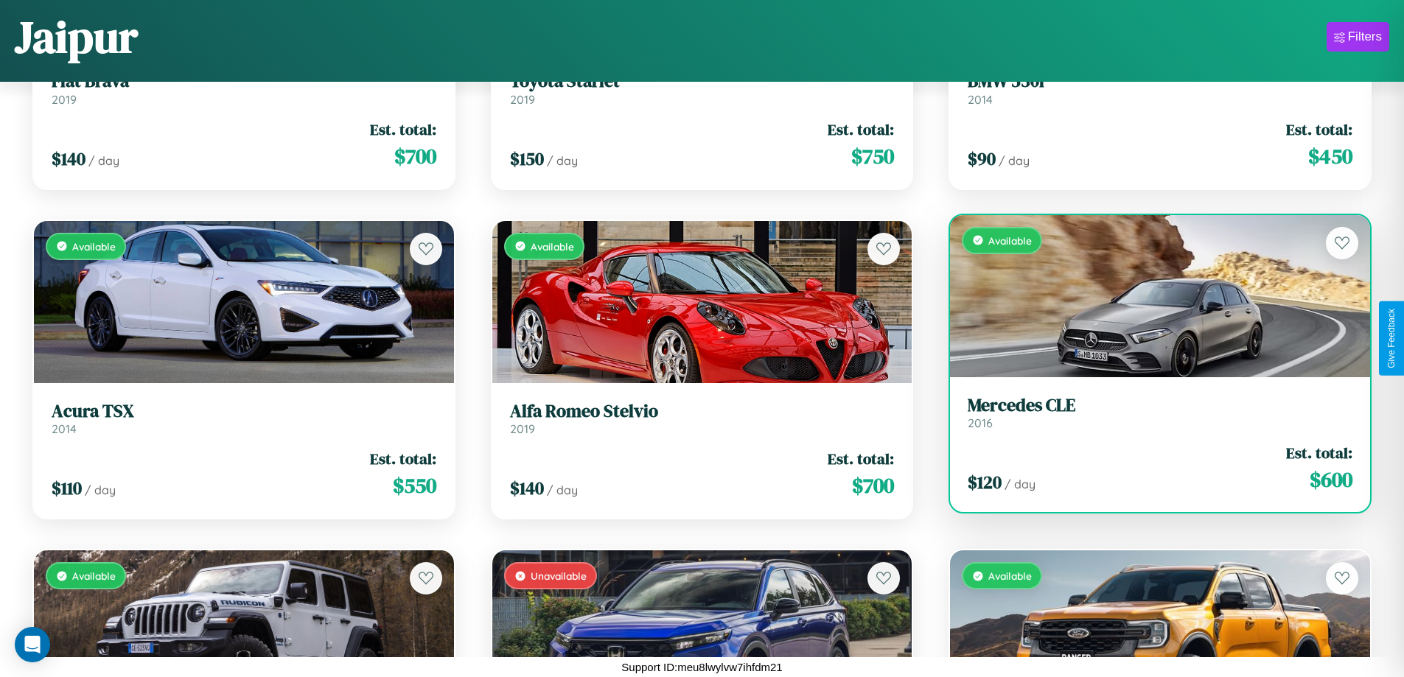
click at [1150, 416] on h3 "Mercedes CLE" at bounding box center [1159, 405] width 385 height 21
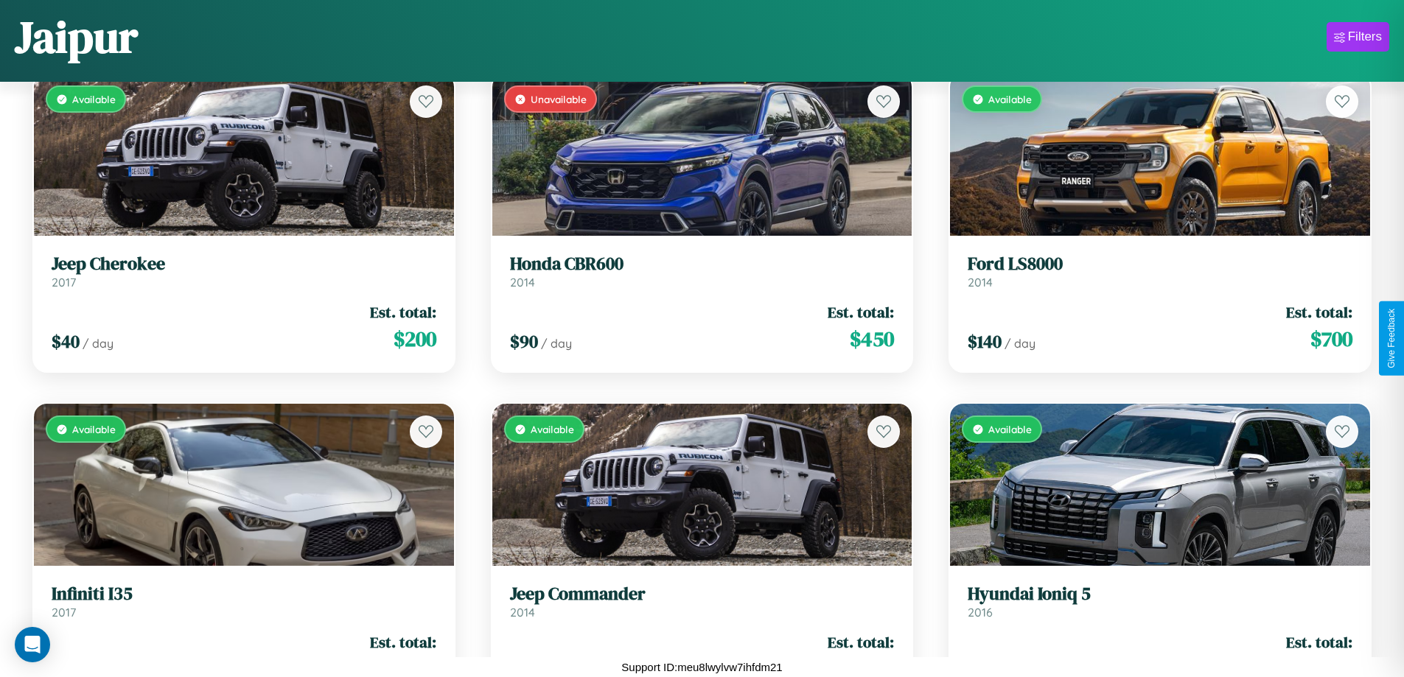
scroll to position [1197, 0]
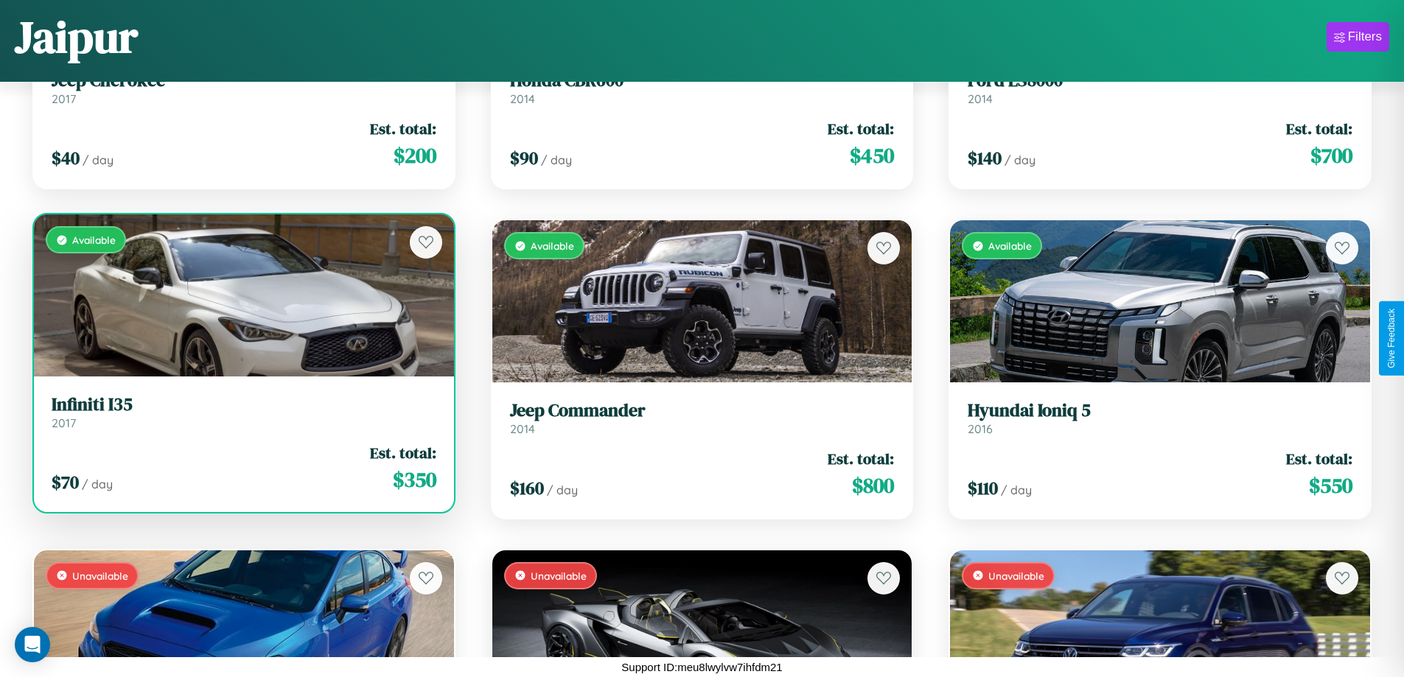
click at [242, 418] on link "Infiniti I35 2017" at bounding box center [244, 412] width 385 height 36
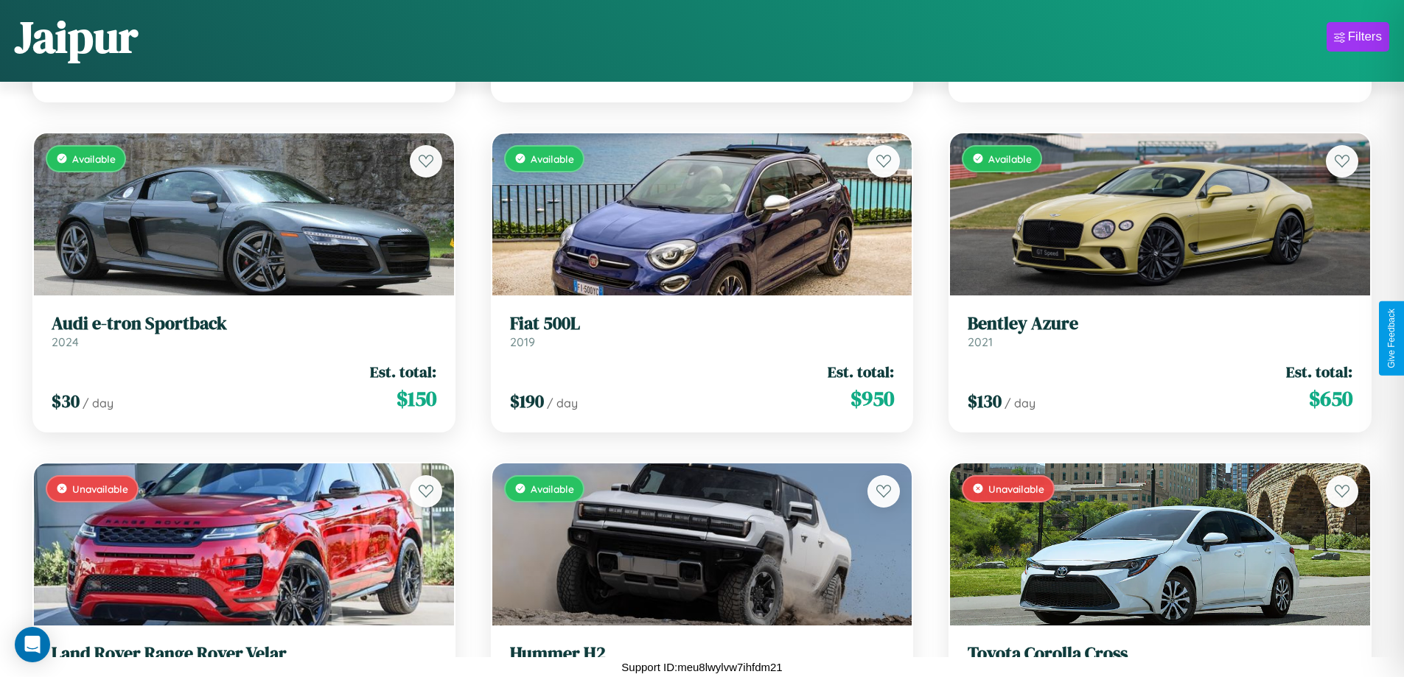
scroll to position [4826, 0]
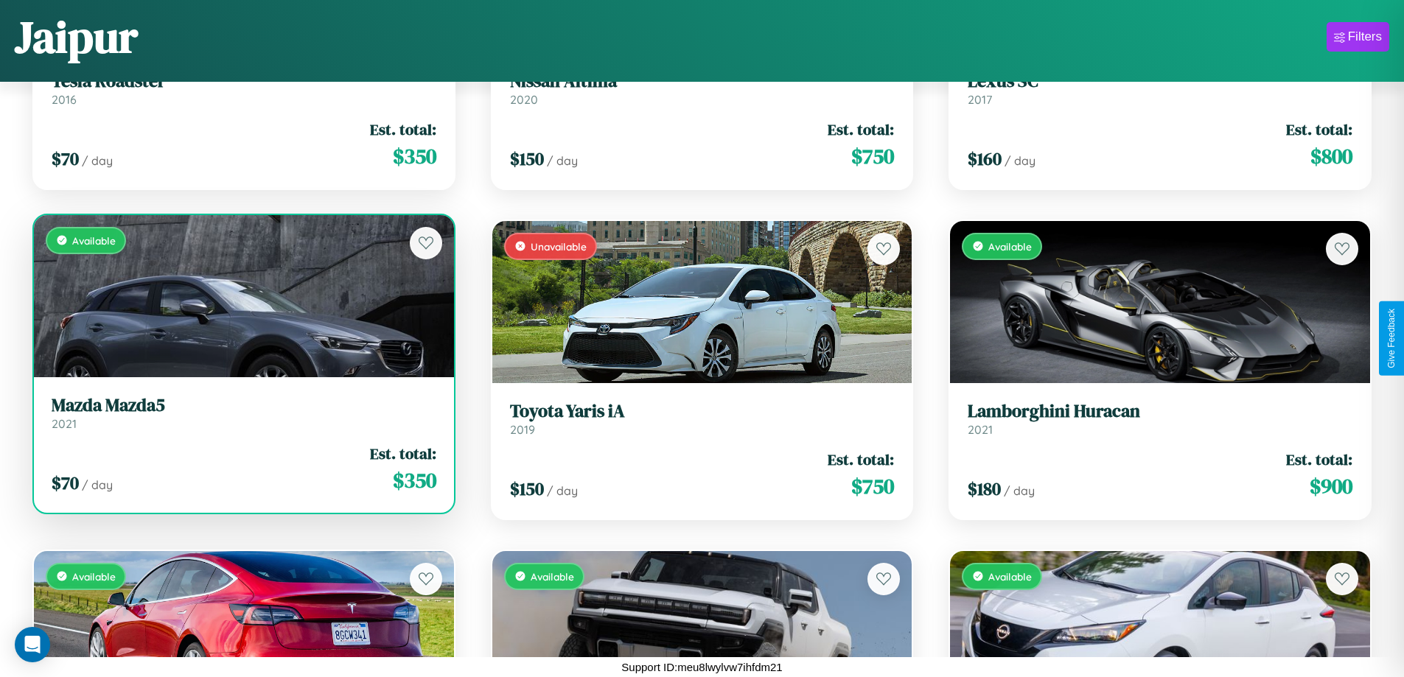
click at [242, 418] on link "Mazda Mazda5 2021" at bounding box center [244, 413] width 385 height 36
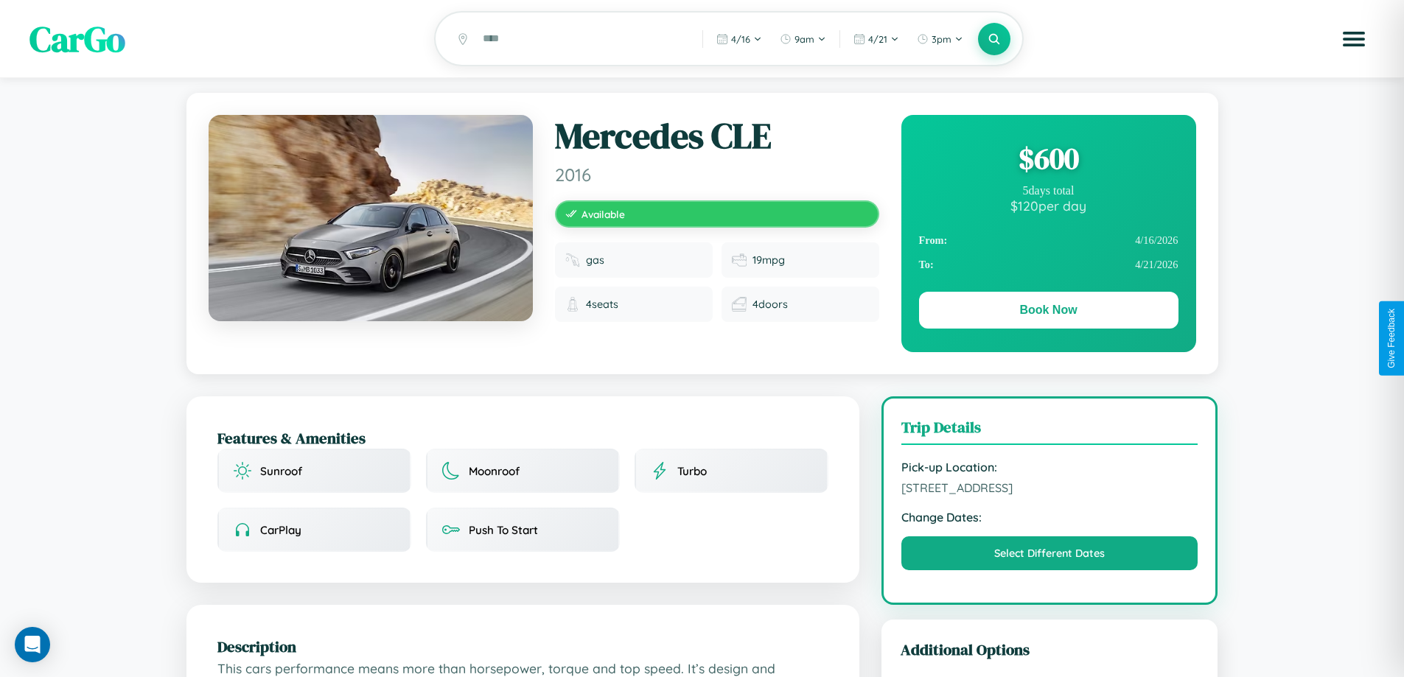
click at [1048, 161] on div "$ 600" at bounding box center [1048, 159] width 259 height 40
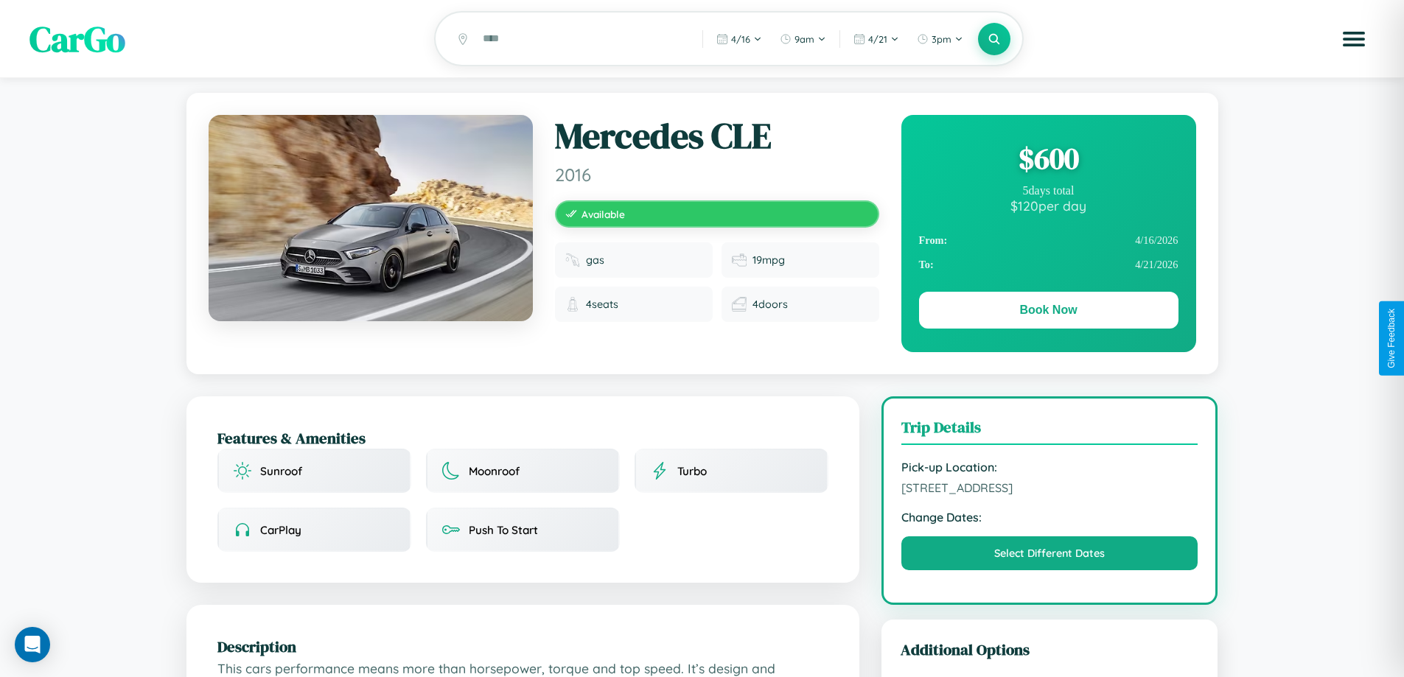
click at [1048, 161] on div "$ 600" at bounding box center [1048, 159] width 259 height 40
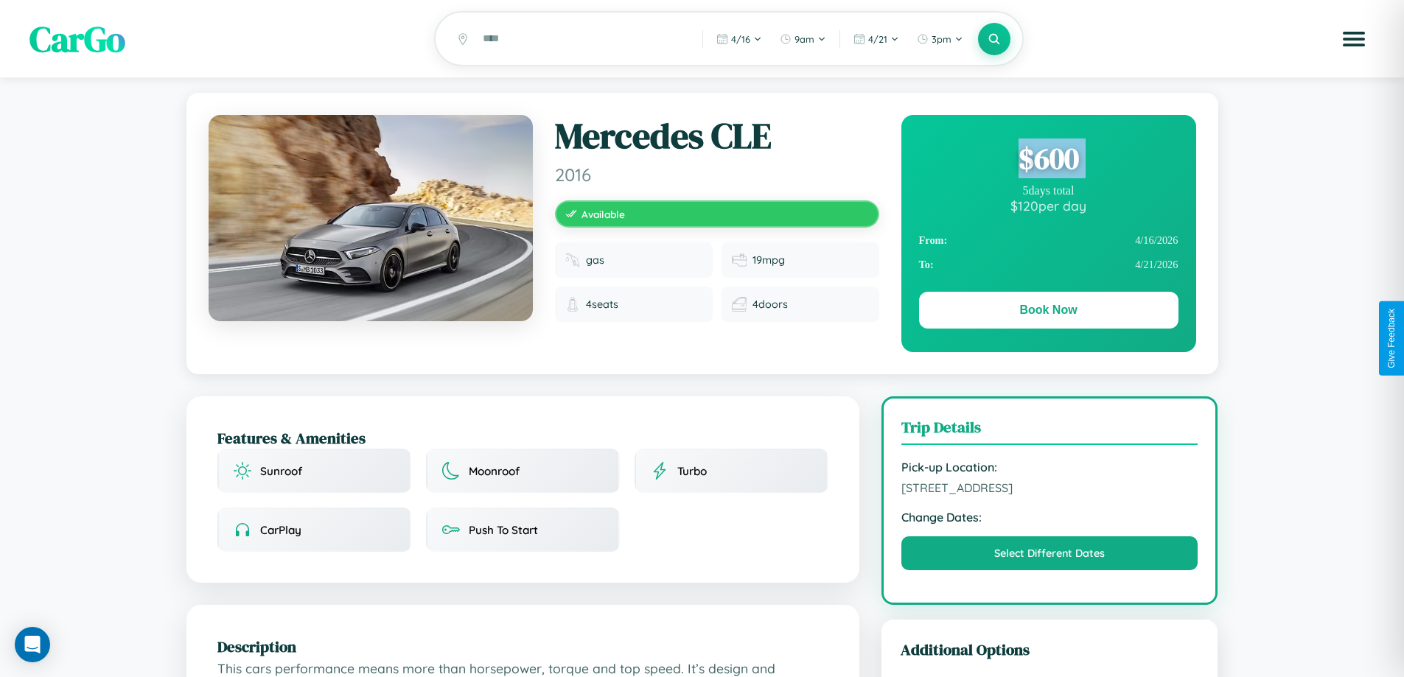
click at [1048, 161] on div "$ 600" at bounding box center [1048, 159] width 259 height 40
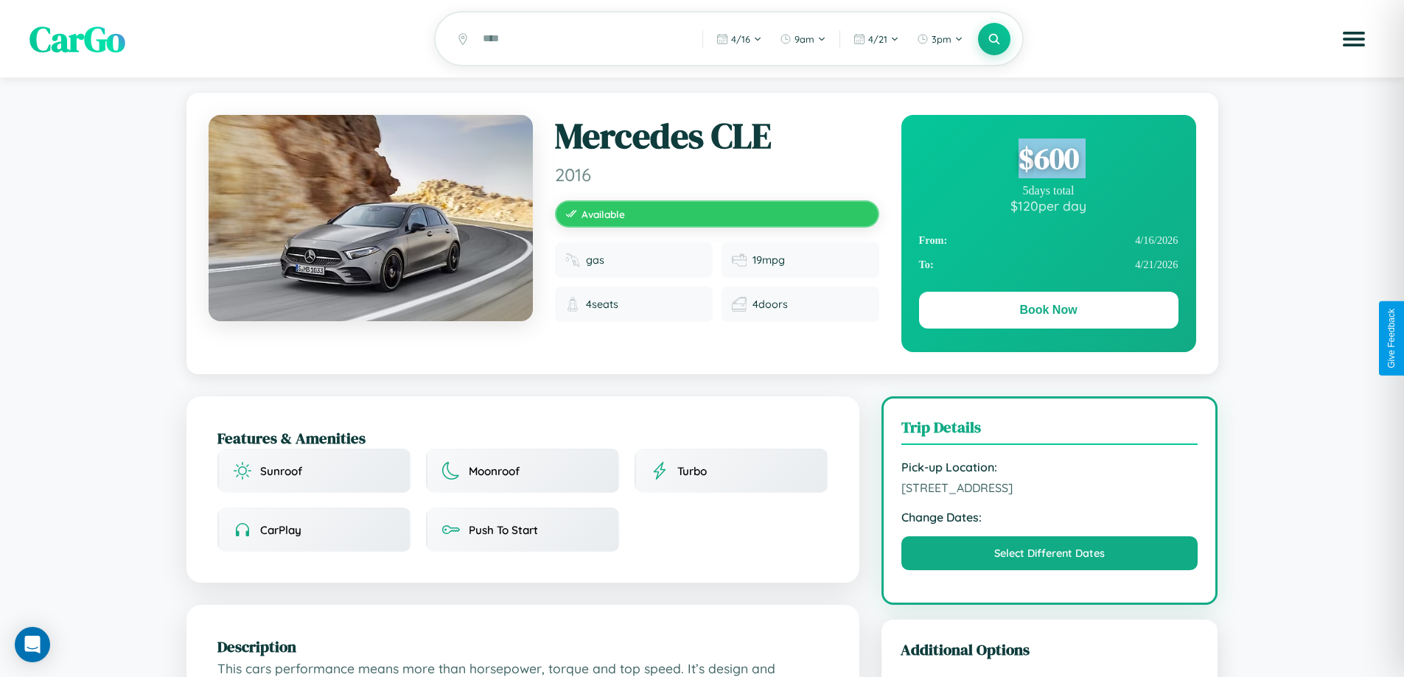
click at [1048, 161] on div "$ 600" at bounding box center [1048, 159] width 259 height 40
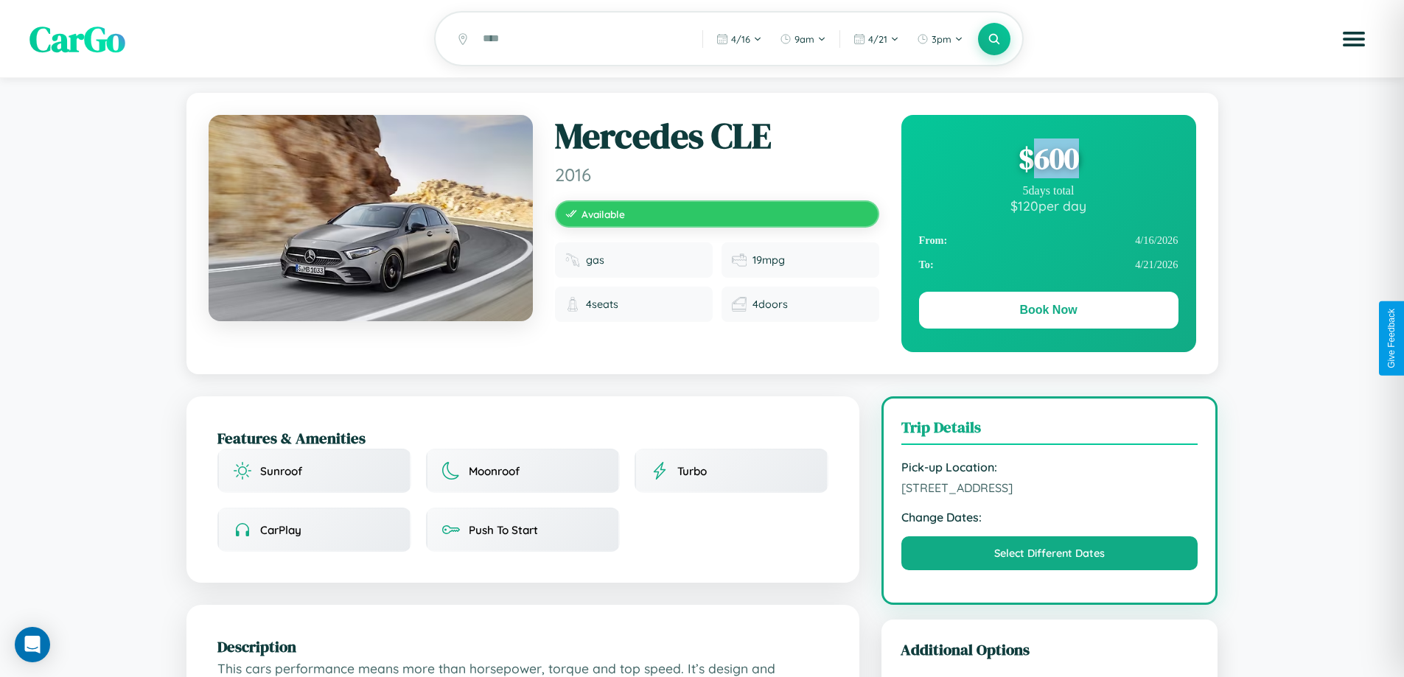
click at [1048, 161] on div "$ 600" at bounding box center [1048, 159] width 259 height 40
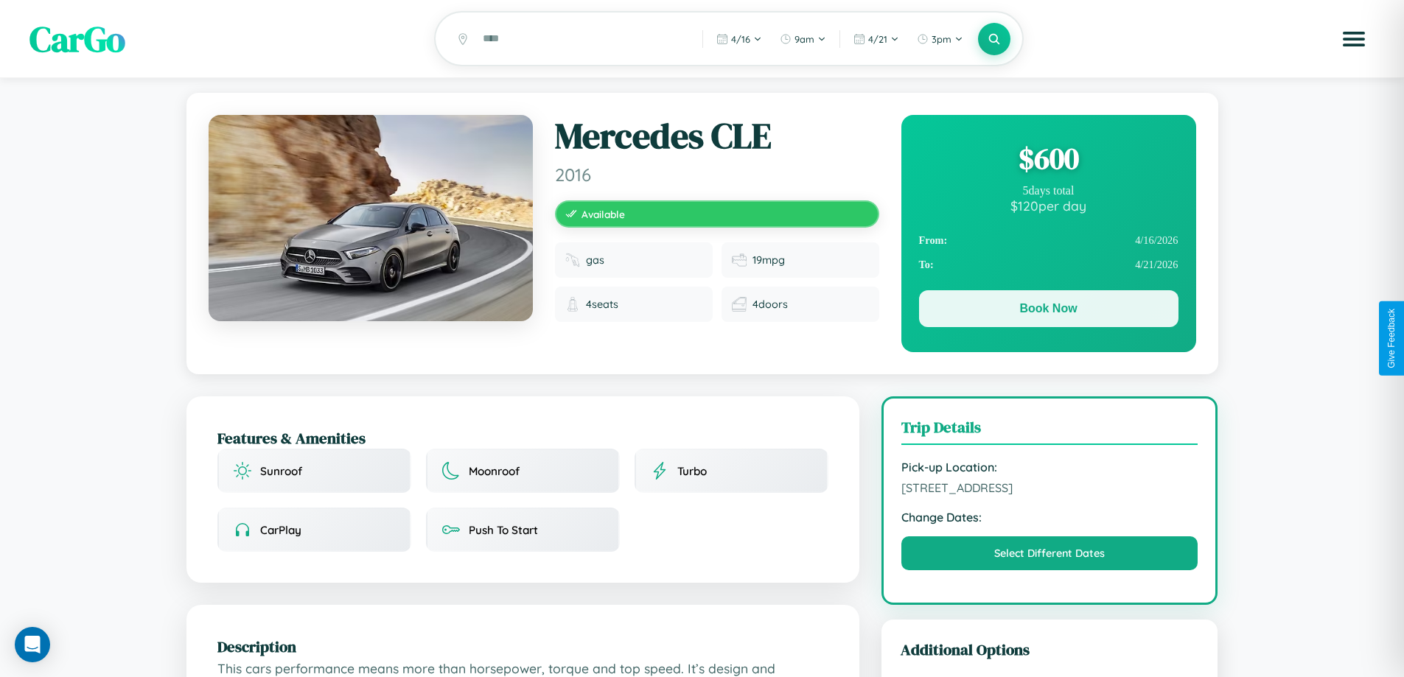
click at [1048, 312] on button "Book Now" at bounding box center [1048, 308] width 259 height 37
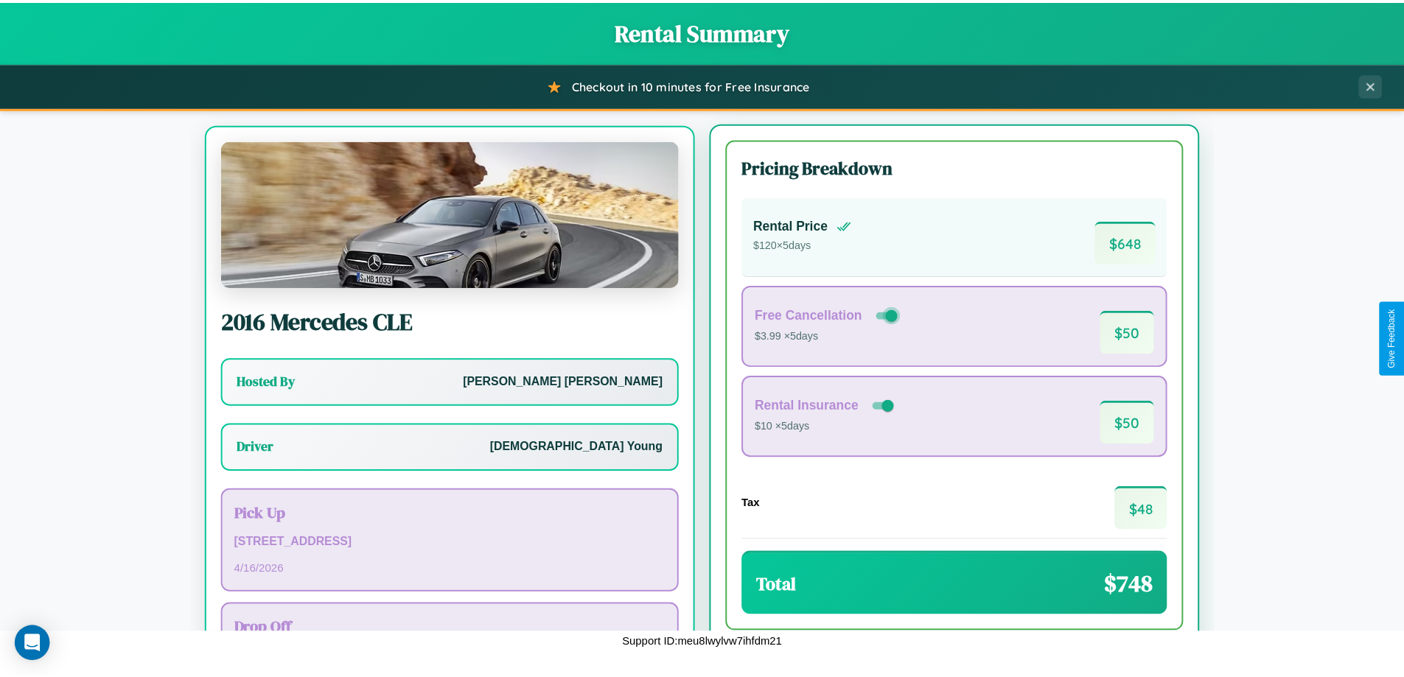
scroll to position [69, 0]
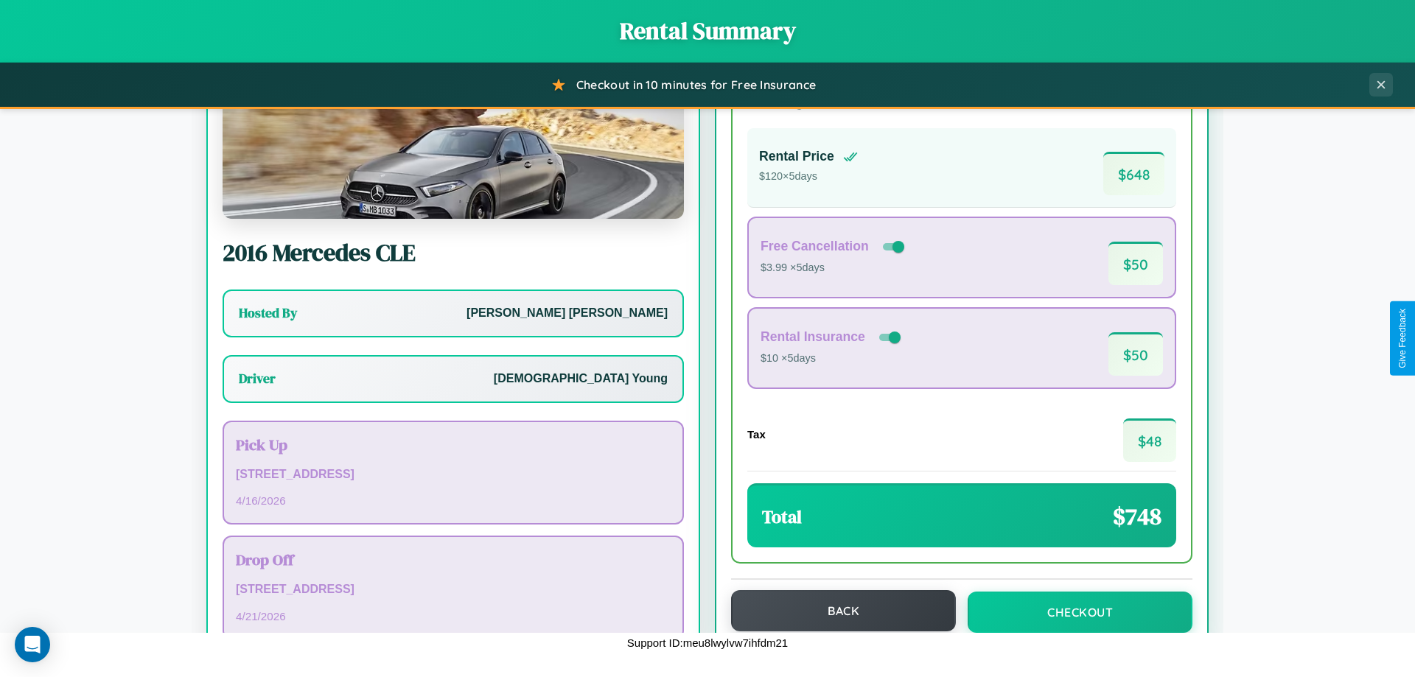
click at [836, 611] on button "Back" at bounding box center [843, 610] width 225 height 41
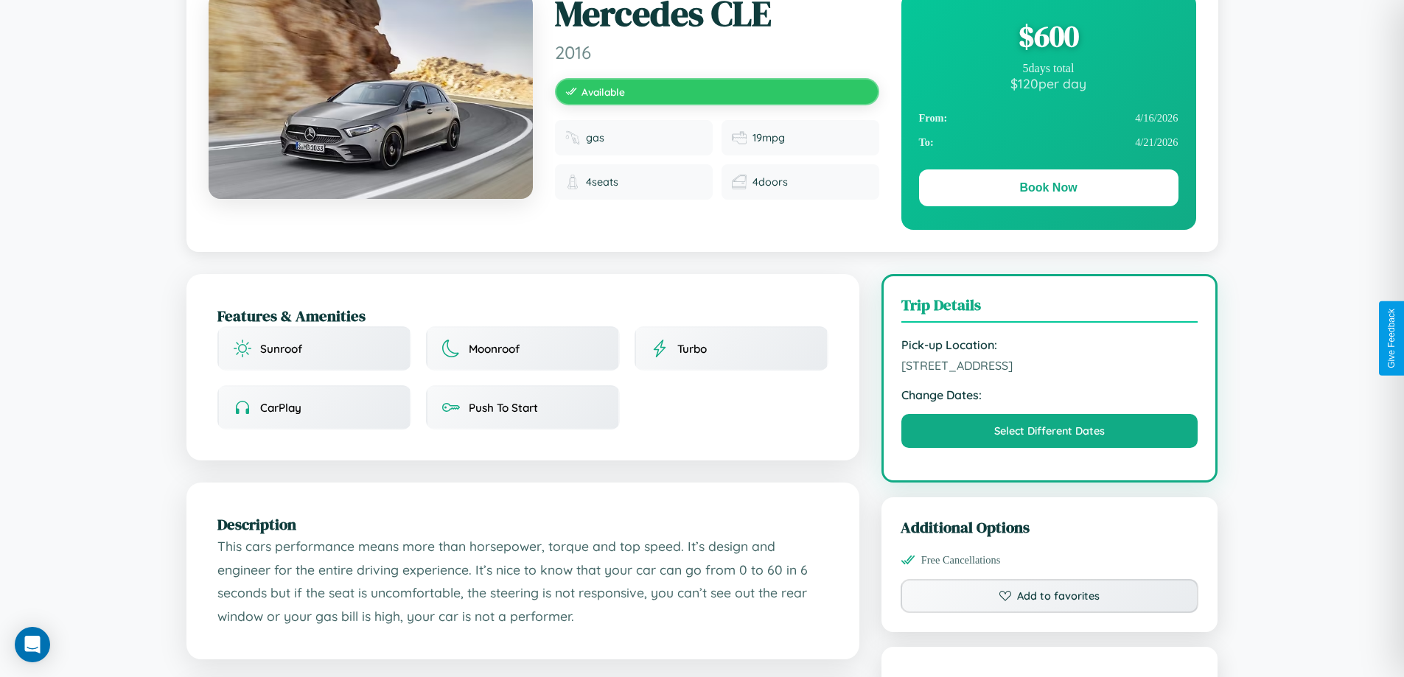
scroll to position [152, 0]
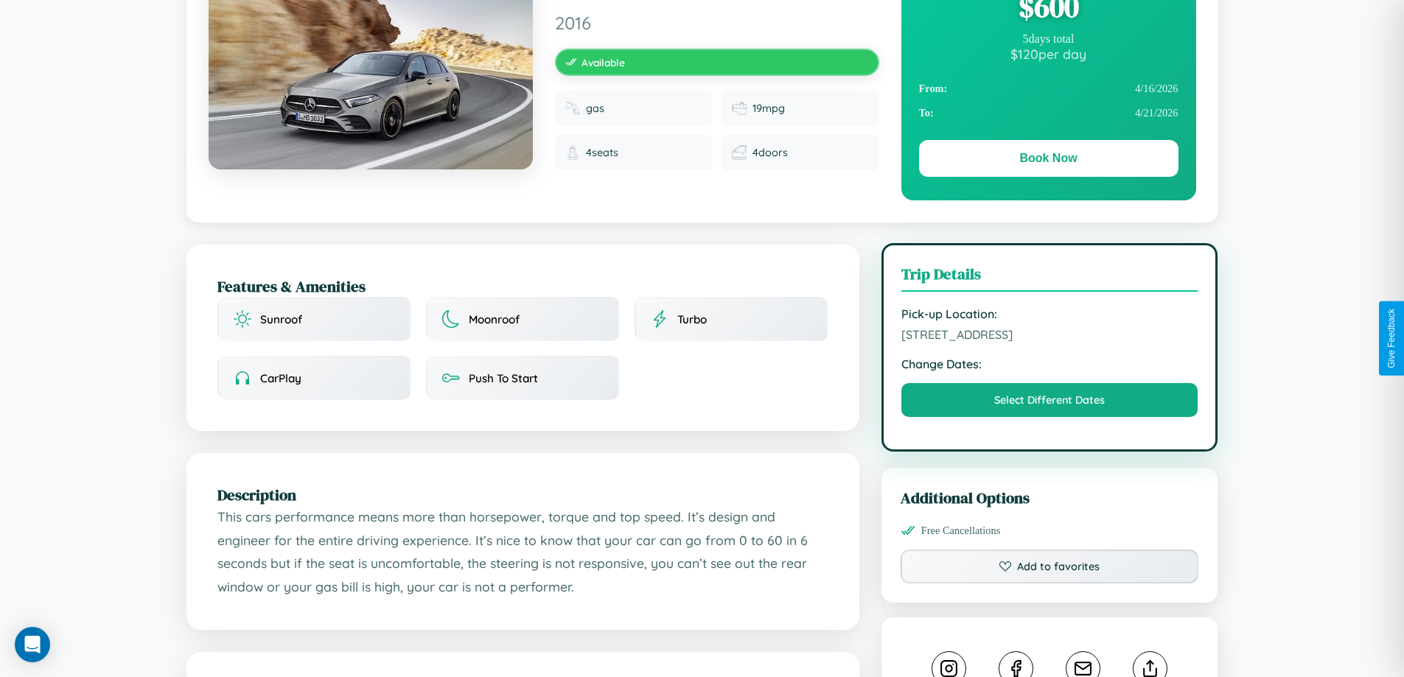
click at [1049, 337] on span "7366 Pine Street Jaipur Rajasthan 12074 India" at bounding box center [1049, 334] width 297 height 15
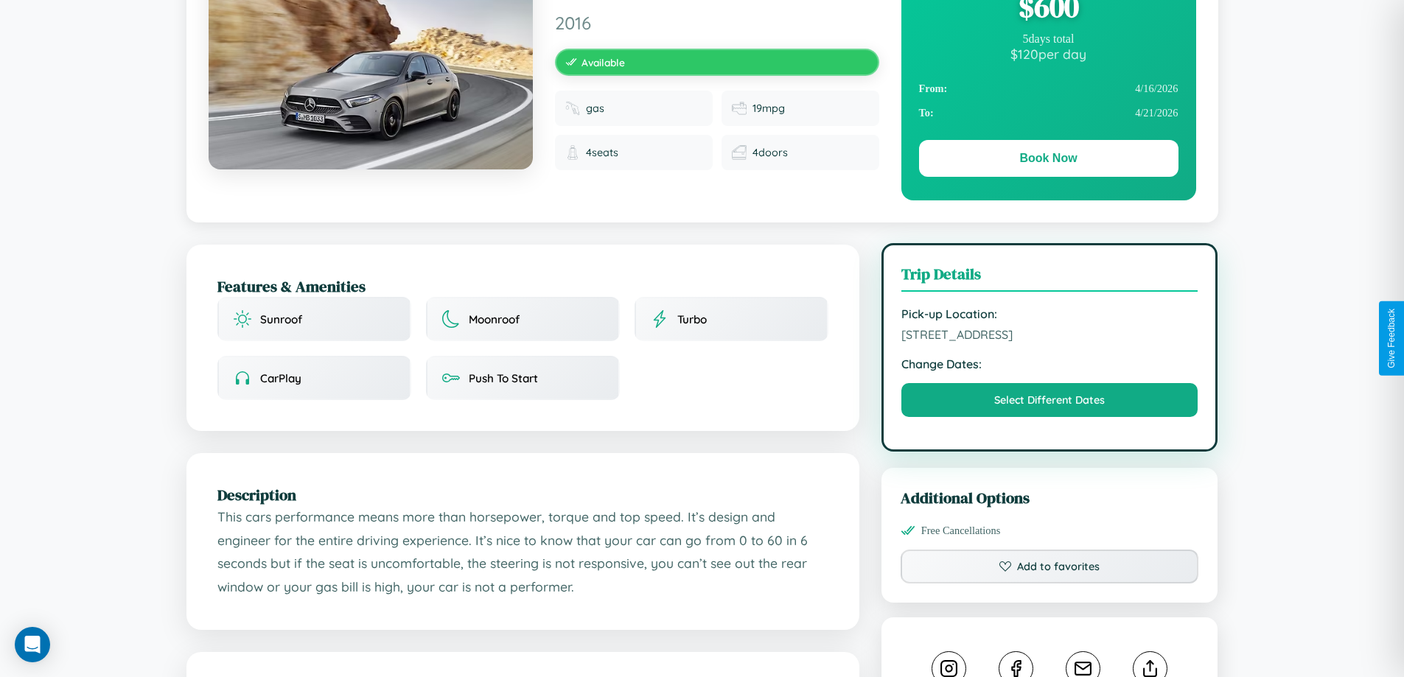
click at [1049, 337] on span "7366 Pine Street Jaipur Rajasthan 12074 India" at bounding box center [1049, 334] width 297 height 15
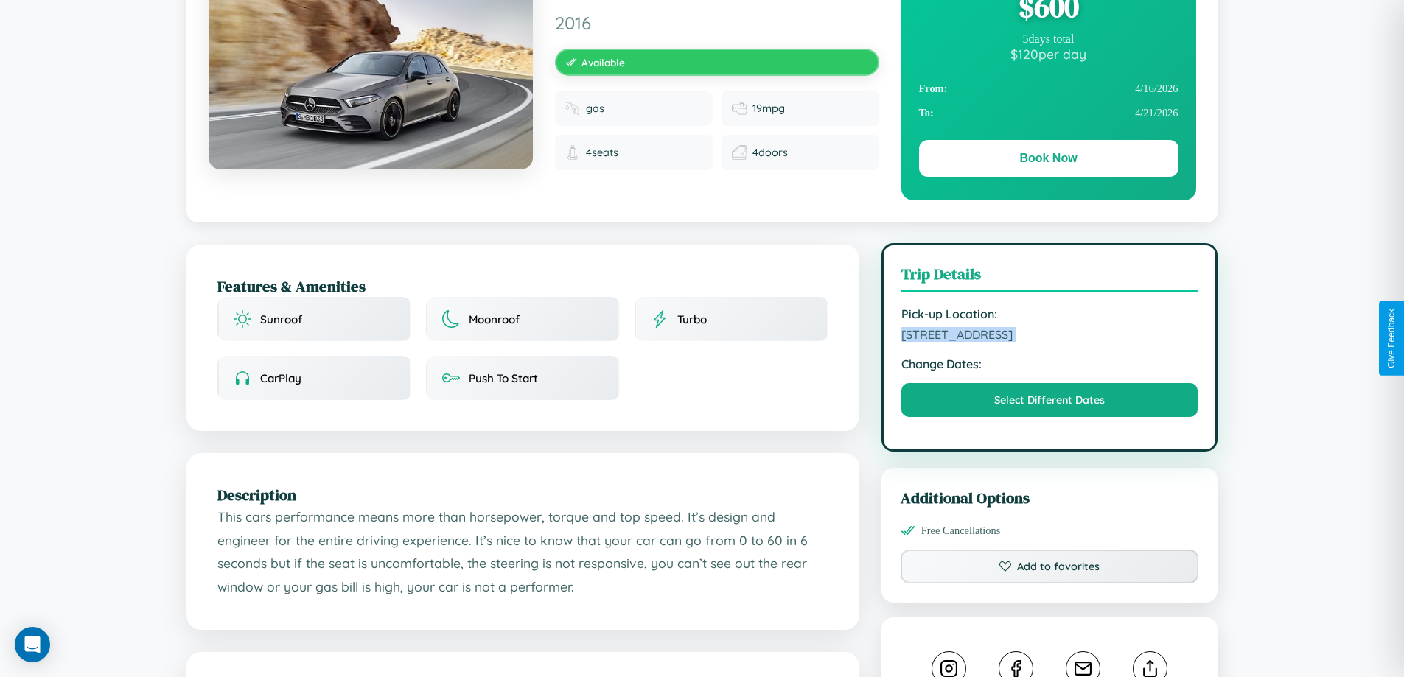
click at [1049, 337] on span "7366 Pine Street Jaipur Rajasthan 12074 India" at bounding box center [1049, 334] width 297 height 15
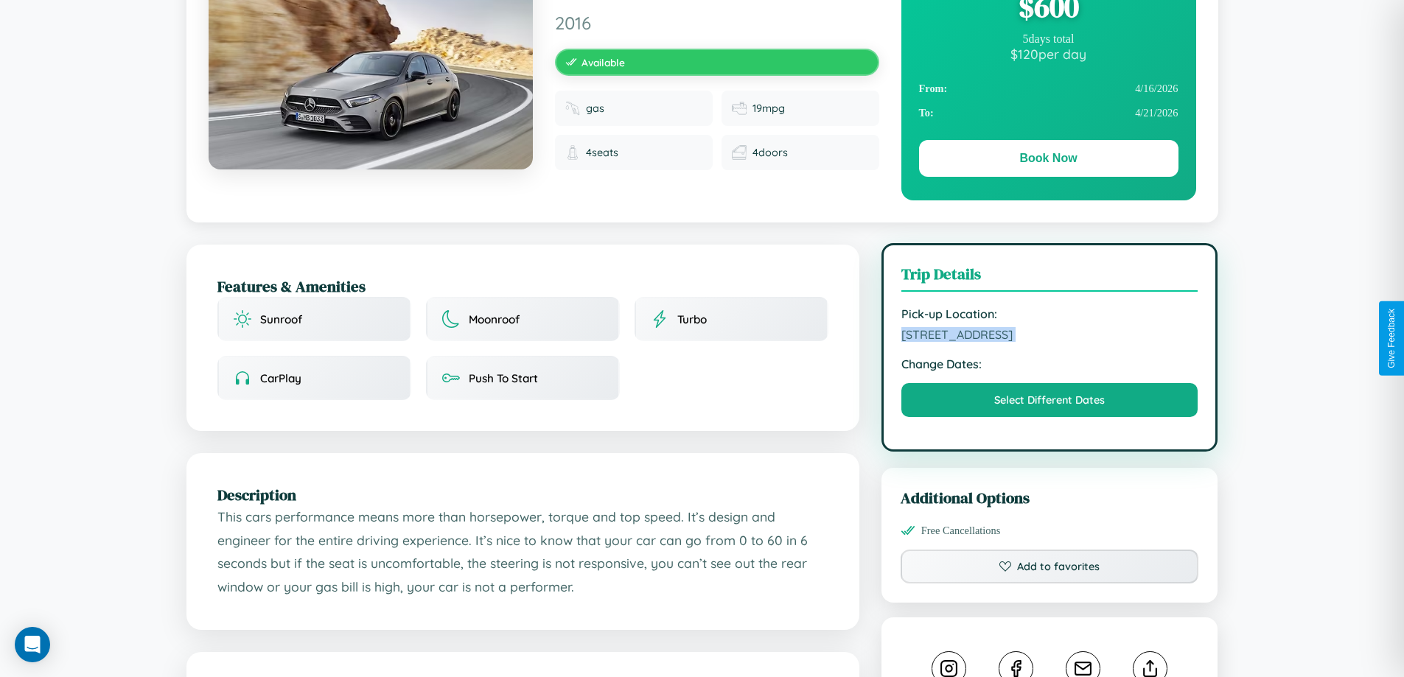
click at [1049, 337] on span "7366 Pine Street Jaipur Rajasthan 12074 India" at bounding box center [1049, 334] width 297 height 15
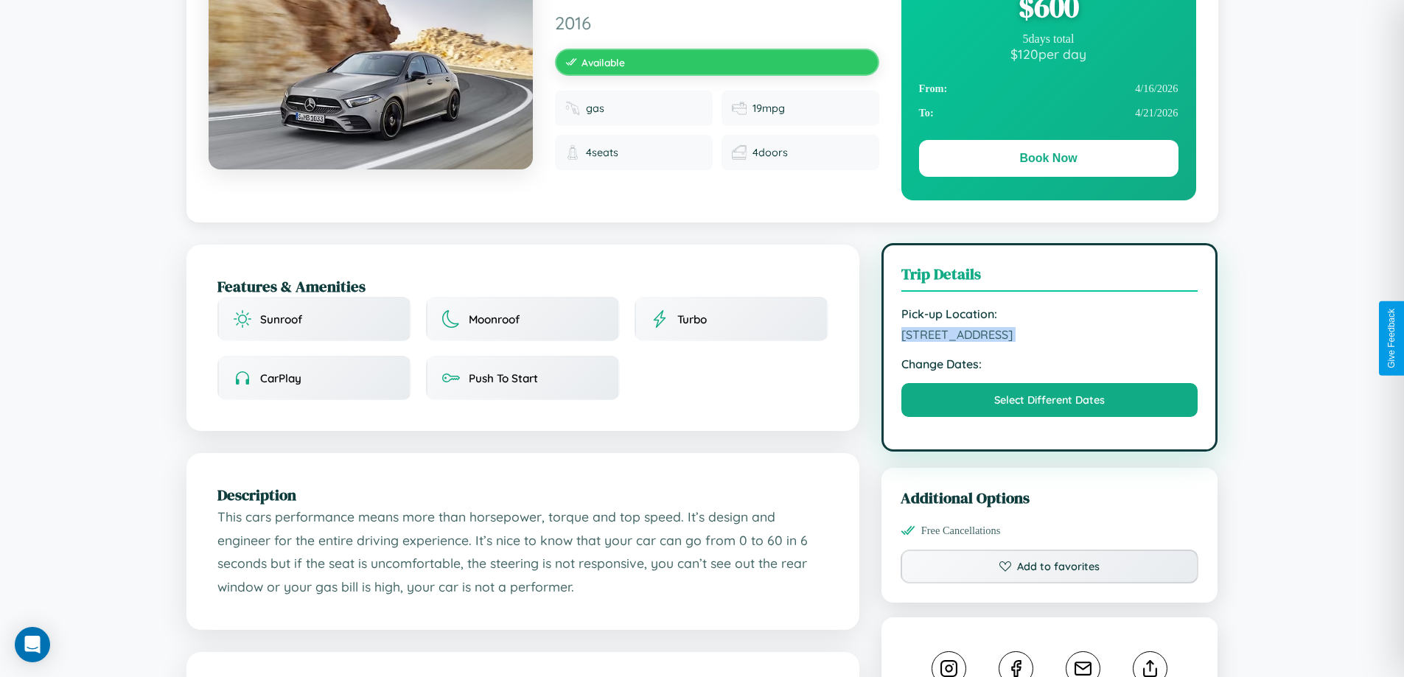
click at [1049, 337] on span "7366 Pine Street Jaipur Rajasthan 12074 India" at bounding box center [1049, 334] width 297 height 15
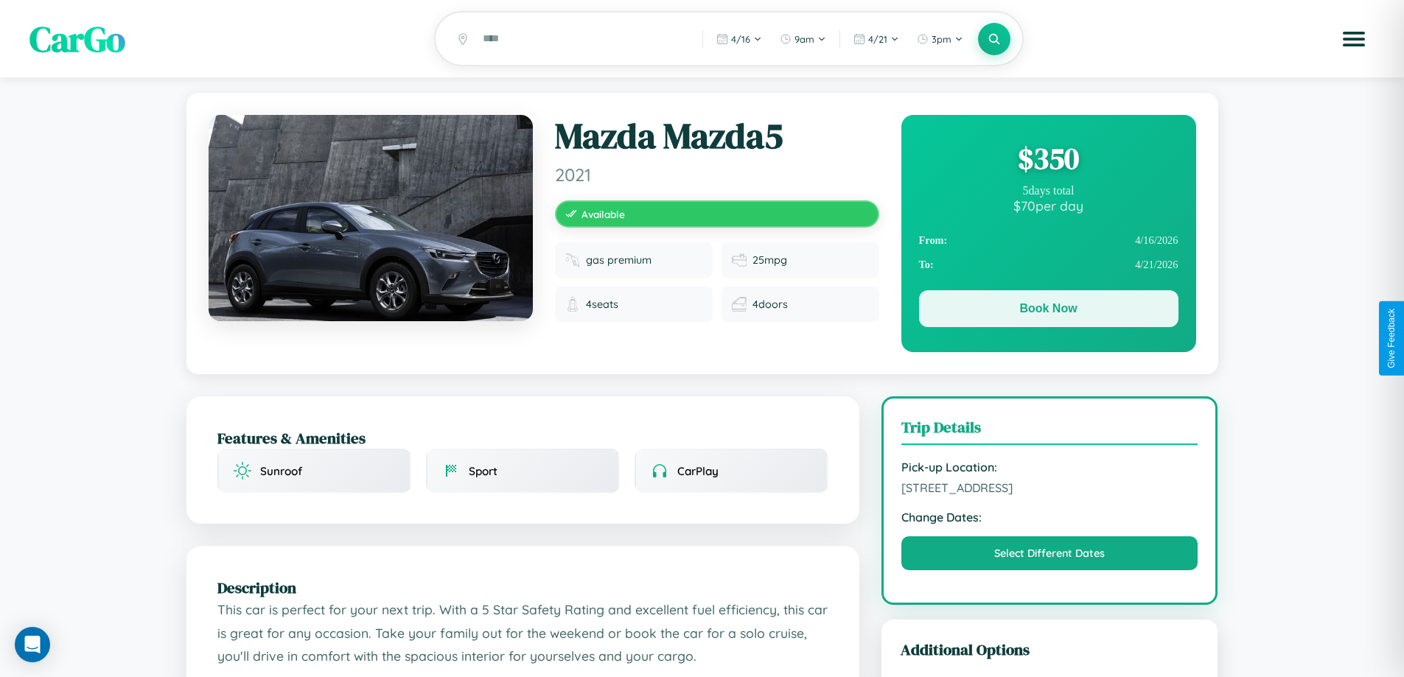
click at [1048, 311] on button "Book Now" at bounding box center [1048, 308] width 259 height 37
